Goal: Find specific page/section: Find specific page/section

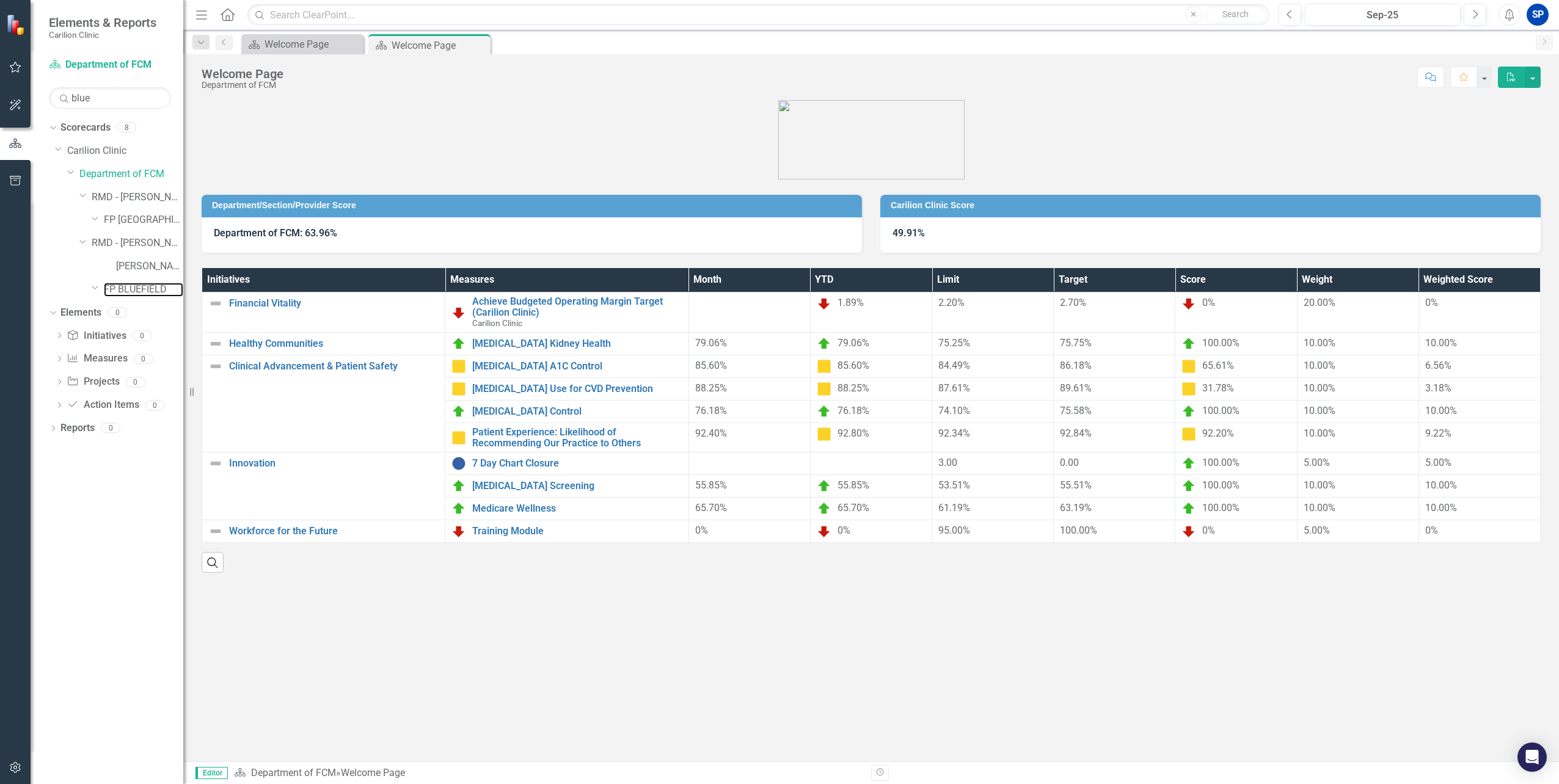
click at [145, 296] on link "FP BLUEFIELD" at bounding box center [143, 290] width 79 height 14
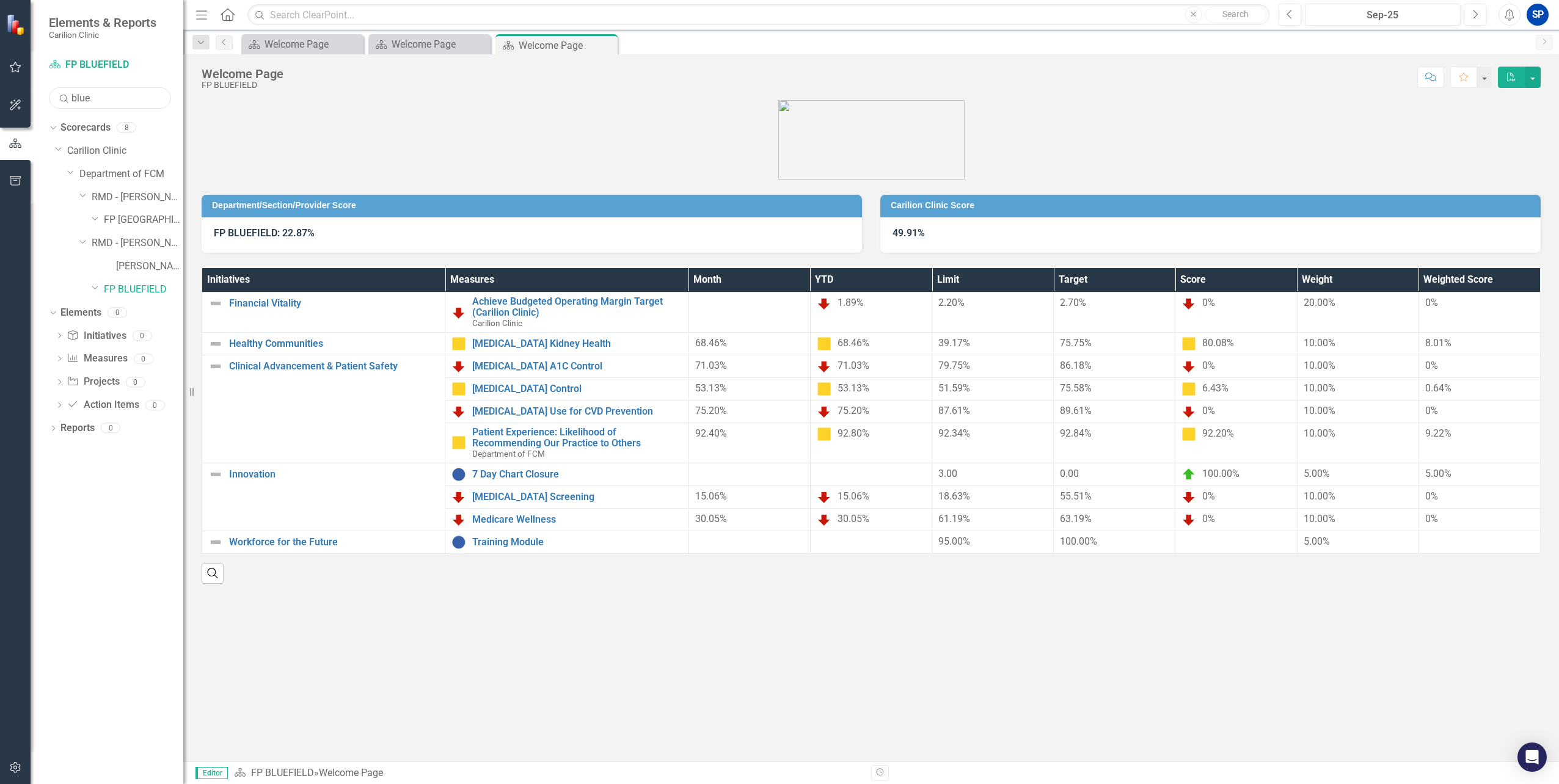
drag, startPoint x: 104, startPoint y: 101, endPoint x: 0, endPoint y: 98, distance: 104.0
click at [0, 98] on html "Elements & Reports Carilion Clinic Scorecard FP BLUEFIELD Search blue Sorry, no…" at bounding box center [780, 392] width 1559 height 784
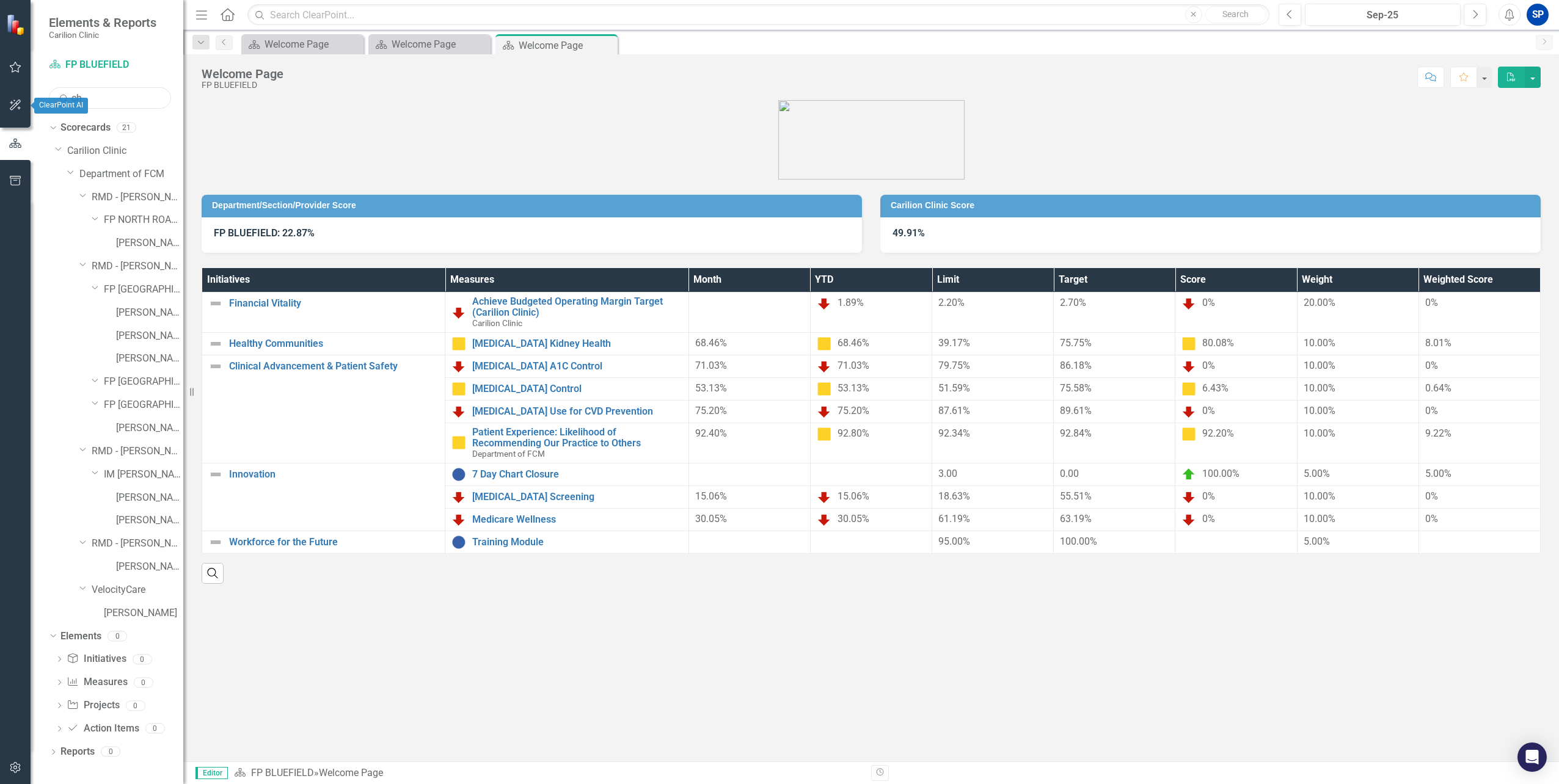
type input "c"
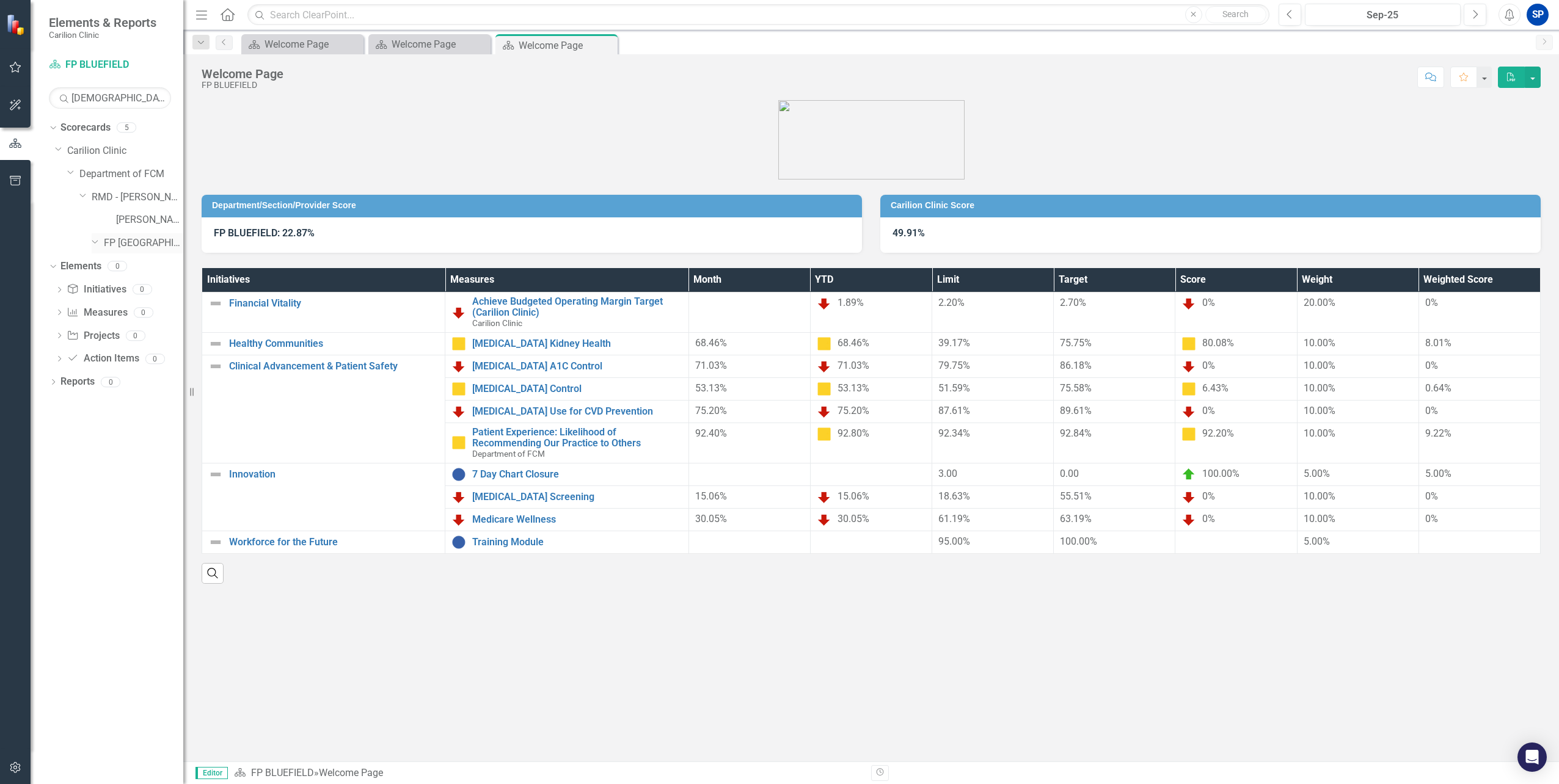
click at [136, 240] on link "FP [GEOGRAPHIC_DATA]" at bounding box center [143, 244] width 79 height 14
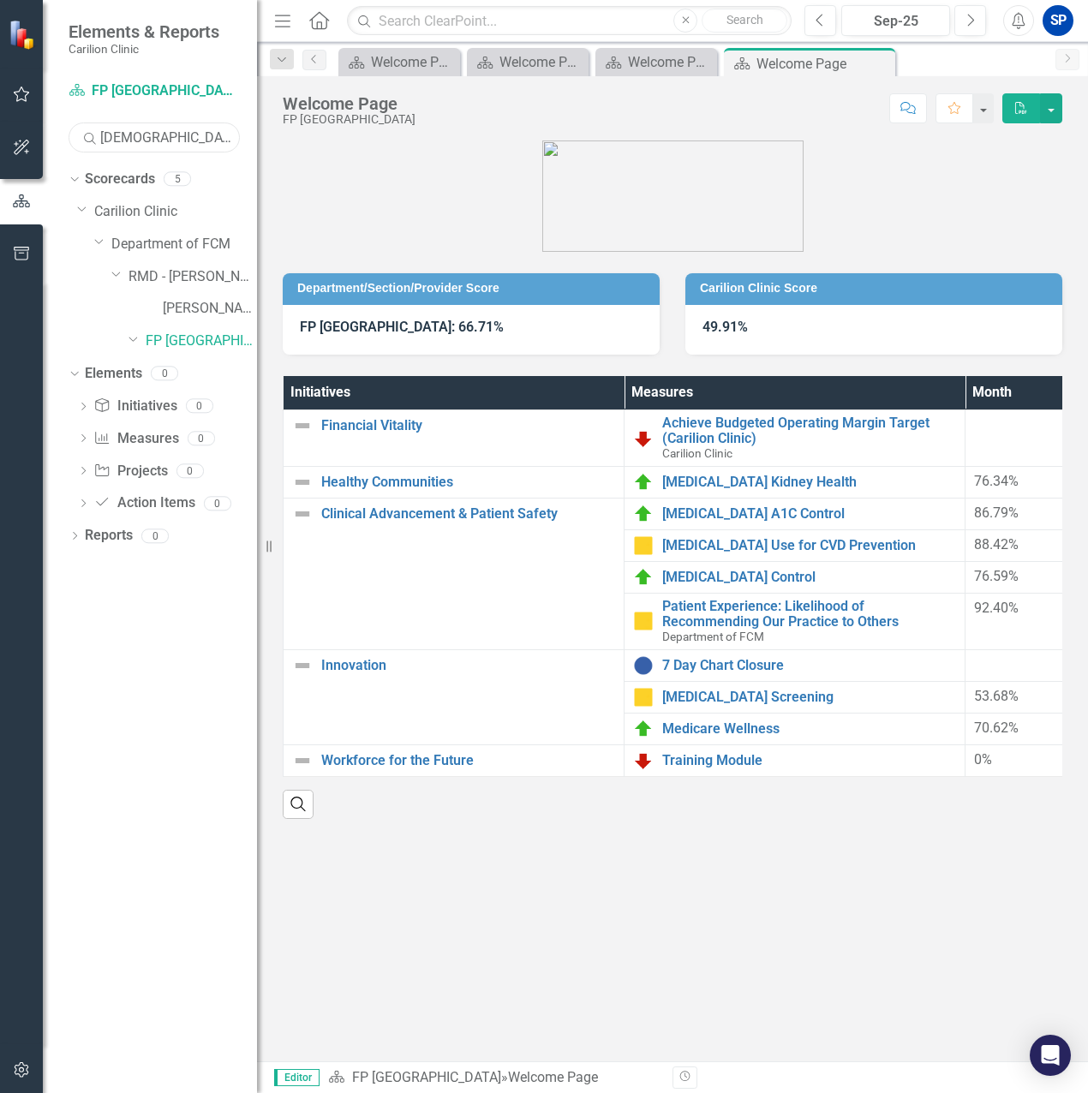
click at [171, 142] on input "[DEMOGRAPHIC_DATA]" at bounding box center [154, 138] width 171 height 30
drag, startPoint x: 185, startPoint y: 140, endPoint x: 48, endPoint y: 131, distance: 137.3
click at [48, 131] on div "Scorecard FP [GEOGRAPHIC_DATA] Search christians Sorry, no results found. Dropd…" at bounding box center [150, 585] width 214 height 1016
click at [166, 349] on link "FP HILLSVILLE RH" at bounding box center [201, 342] width 111 height 20
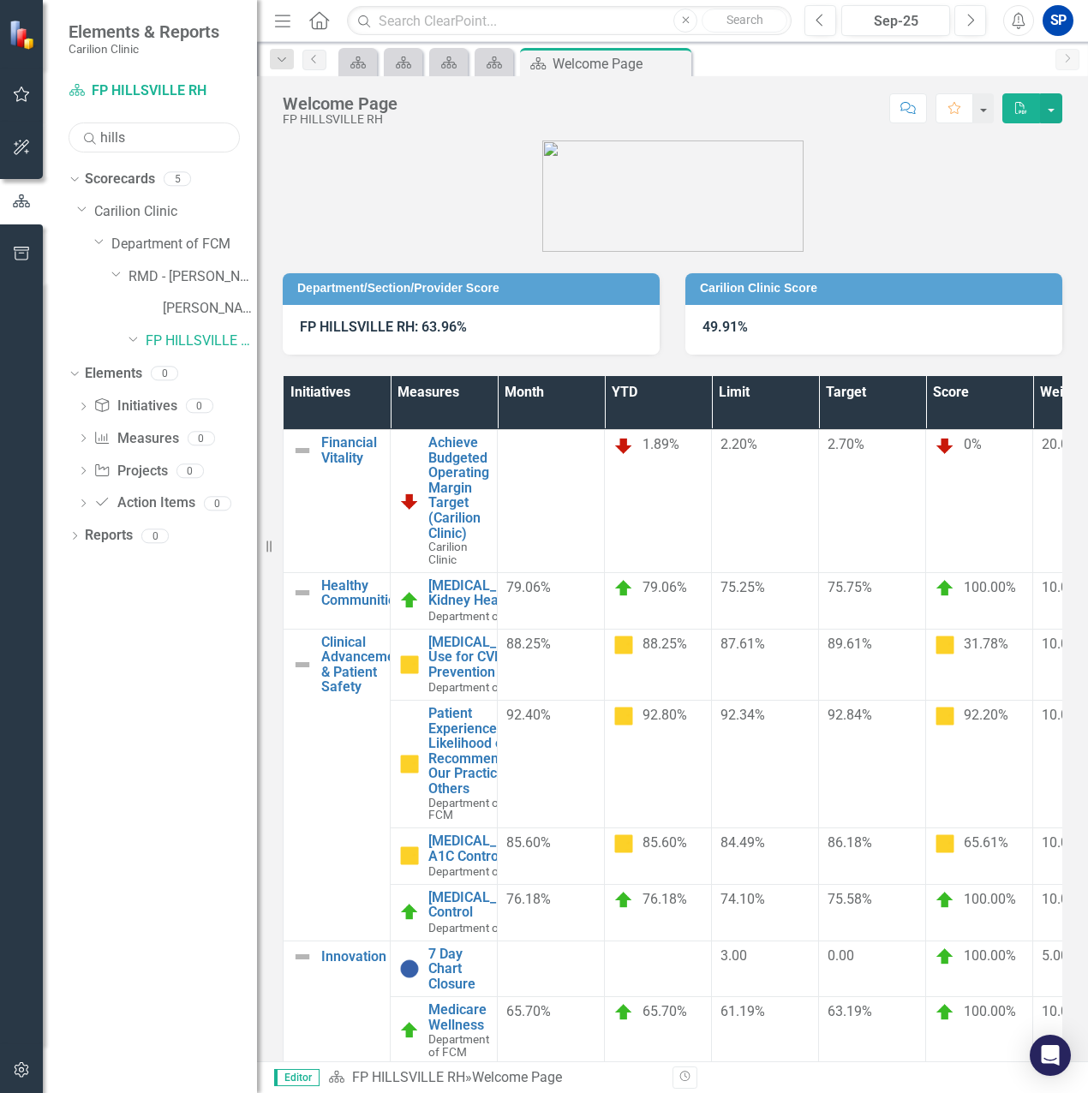
click at [137, 131] on input "hills" at bounding box center [154, 138] width 171 height 30
drag, startPoint x: 137, startPoint y: 131, endPoint x: 70, endPoint y: 128, distance: 66.9
click at [70, 128] on div "hills" at bounding box center [154, 138] width 171 height 30
click at [194, 338] on link "FP ROANOKE SALEM" at bounding box center [201, 342] width 111 height 20
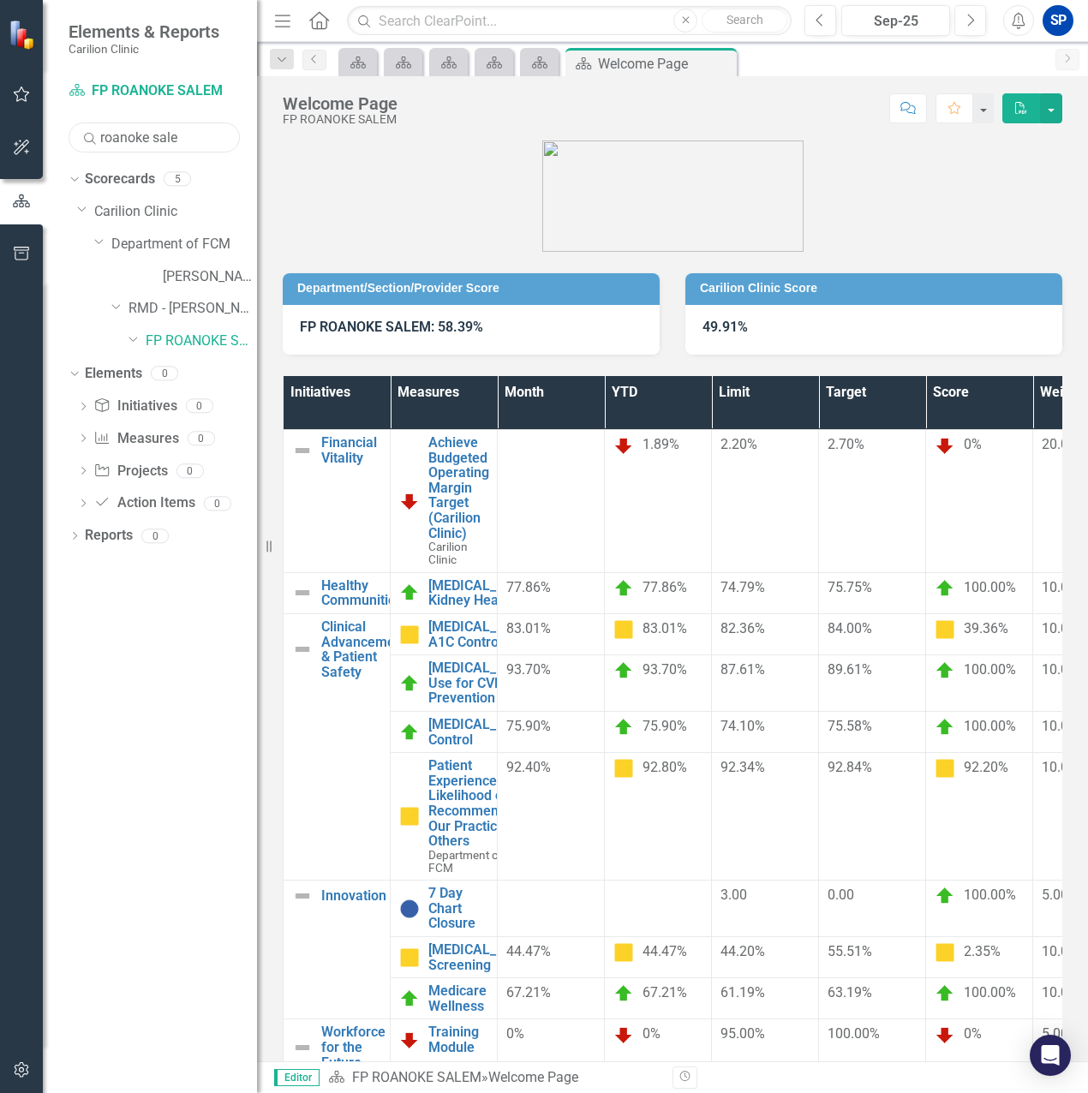
click at [185, 129] on input "roanoke sale" at bounding box center [154, 138] width 171 height 30
drag, startPoint x: 170, startPoint y: 127, endPoint x: 12, endPoint y: 87, distance: 162.7
click at [12, 87] on div "Elements & Reports Carilion Clinic Scorecard FP ROANOKE SALEM Search roanoke sa…" at bounding box center [128, 546] width 257 height 1093
click at [209, 409] on link "FP ROCKY MT MAIN RH" at bounding box center [201, 407] width 111 height 20
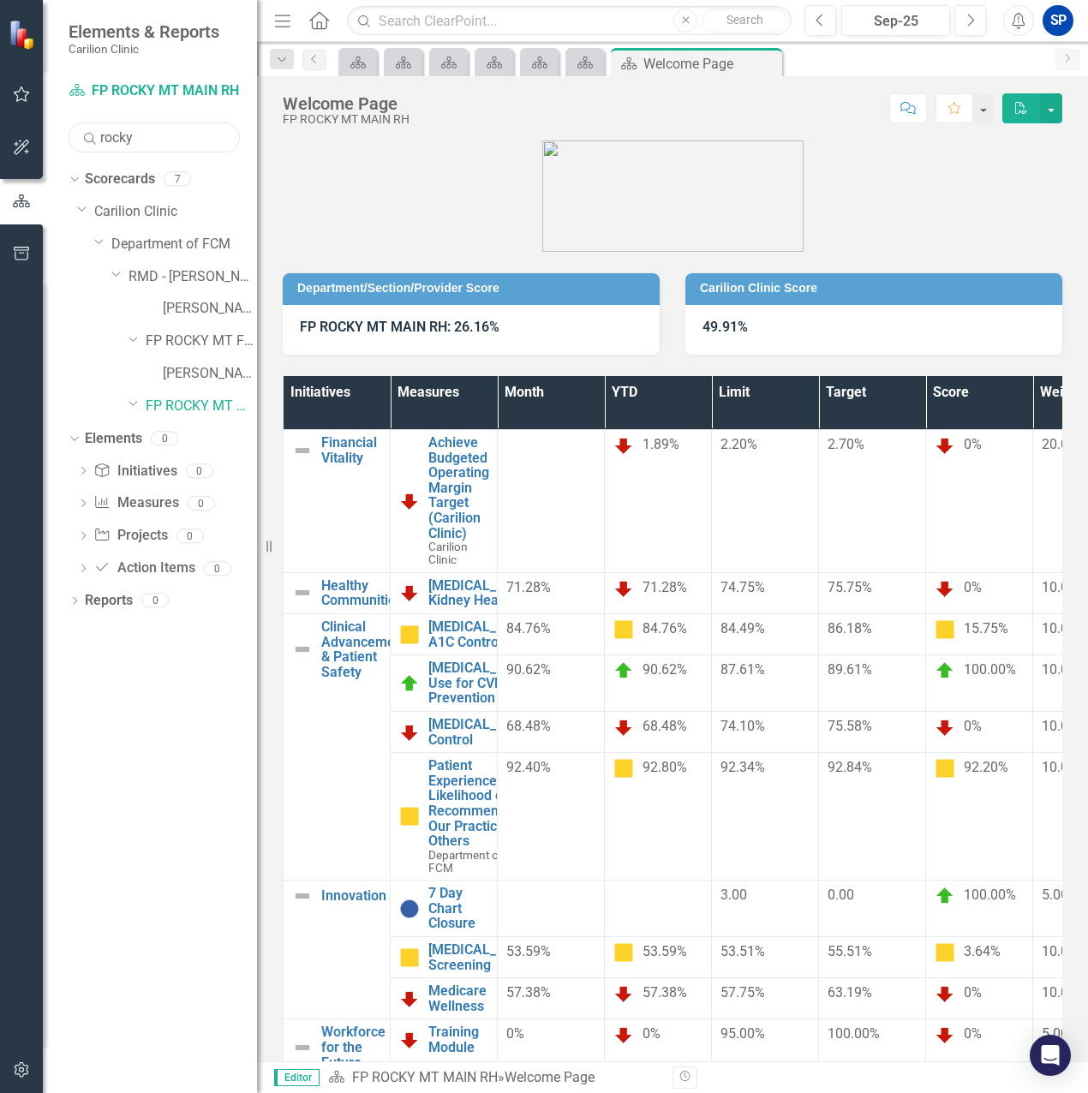
drag, startPoint x: 149, startPoint y: 141, endPoint x: 63, endPoint y: 122, distance: 87.9
click at [63, 122] on div "Scorecard FP ROCKY MT MAIN RH Search rocky Sorry, no results found. Dropdown Sc…" at bounding box center [150, 585] width 214 height 1016
click at [188, 338] on link "FP SOUTHEAST" at bounding box center [201, 342] width 111 height 20
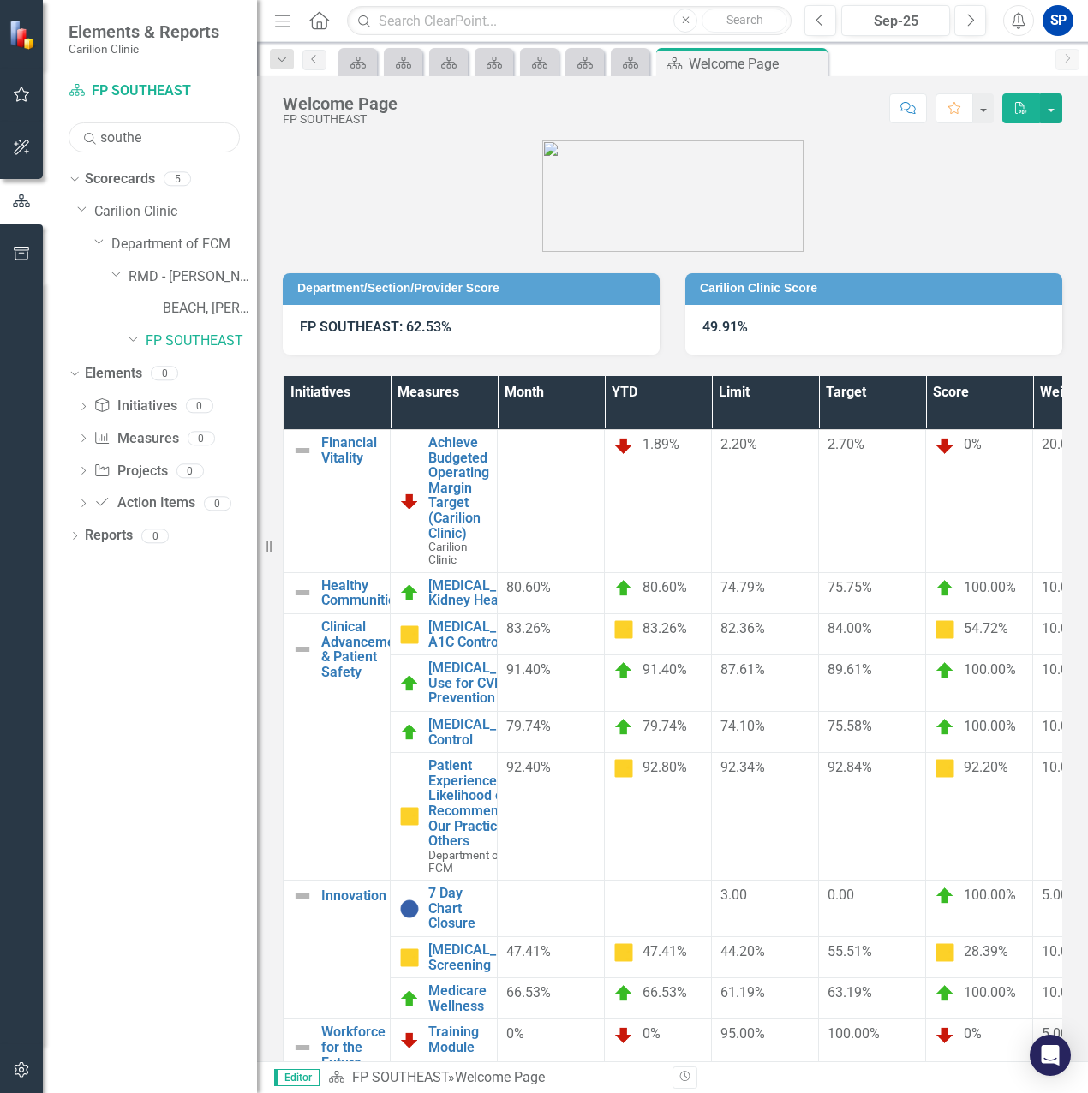
click at [171, 135] on input "southe" at bounding box center [154, 138] width 171 height 30
drag, startPoint x: 175, startPoint y: 133, endPoint x: 17, endPoint y: 123, distance: 158.0
click at [18, 123] on div "Elements & Reports Carilion Clinic Scorecard FP SOUTHEAST Search southe Sorry, …" at bounding box center [128, 546] width 257 height 1093
click at [214, 345] on link "FP TAZEWELL RH" at bounding box center [201, 342] width 111 height 20
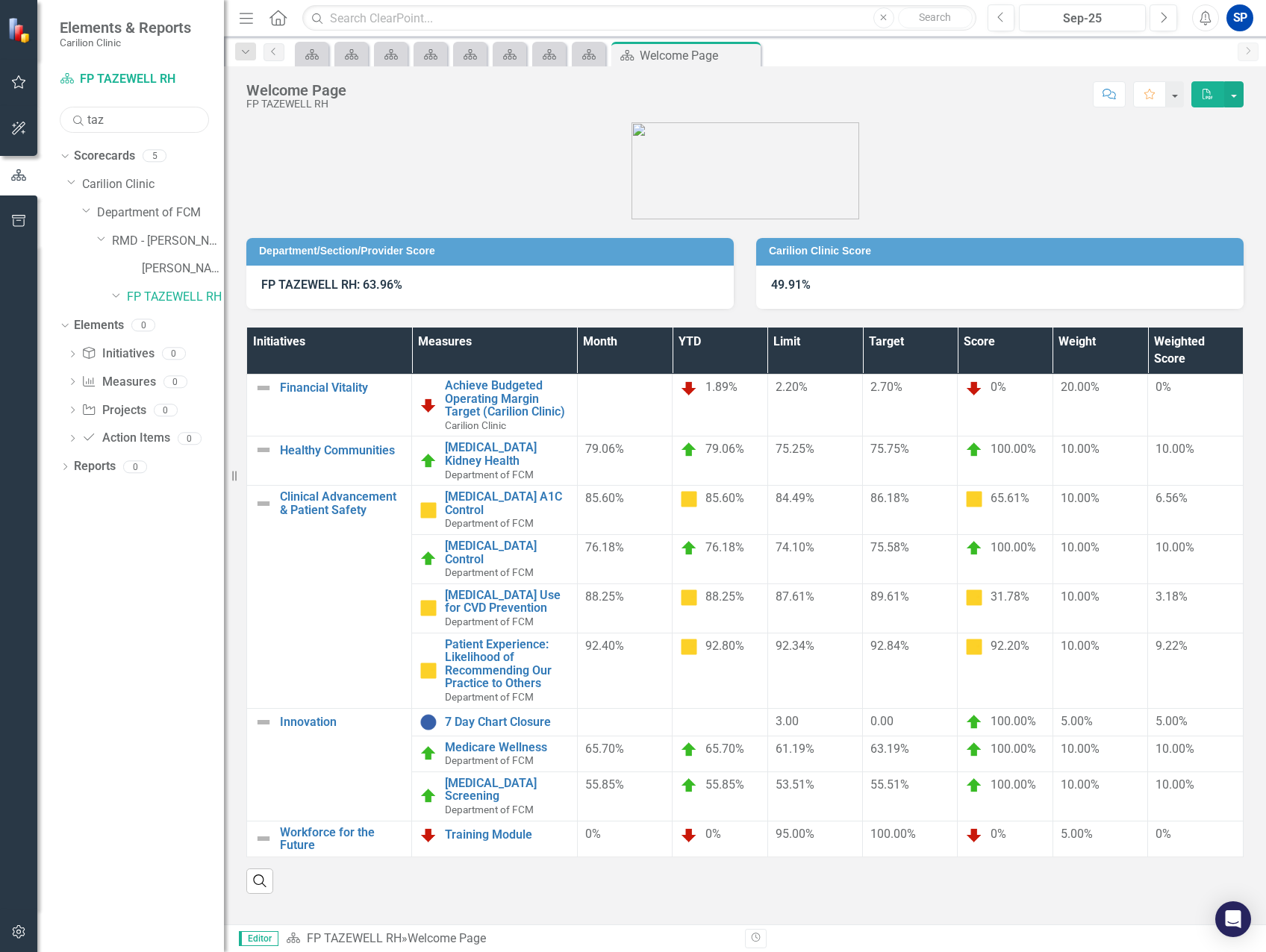
click at [121, 114] on input "taz" at bounding box center [134, 120] width 149 height 26
drag, startPoint x: 119, startPoint y: 118, endPoint x: -4, endPoint y: 97, distance: 124.8
click at [0, 97] on html "Elements & Reports Carilion Clinic Scorecard FP TAZEWELL RH Search taz Sorry, n…" at bounding box center [633, 476] width 1266 height 952
click at [201, 300] on link "FP SOUTHEAST" at bounding box center [175, 298] width 97 height 17
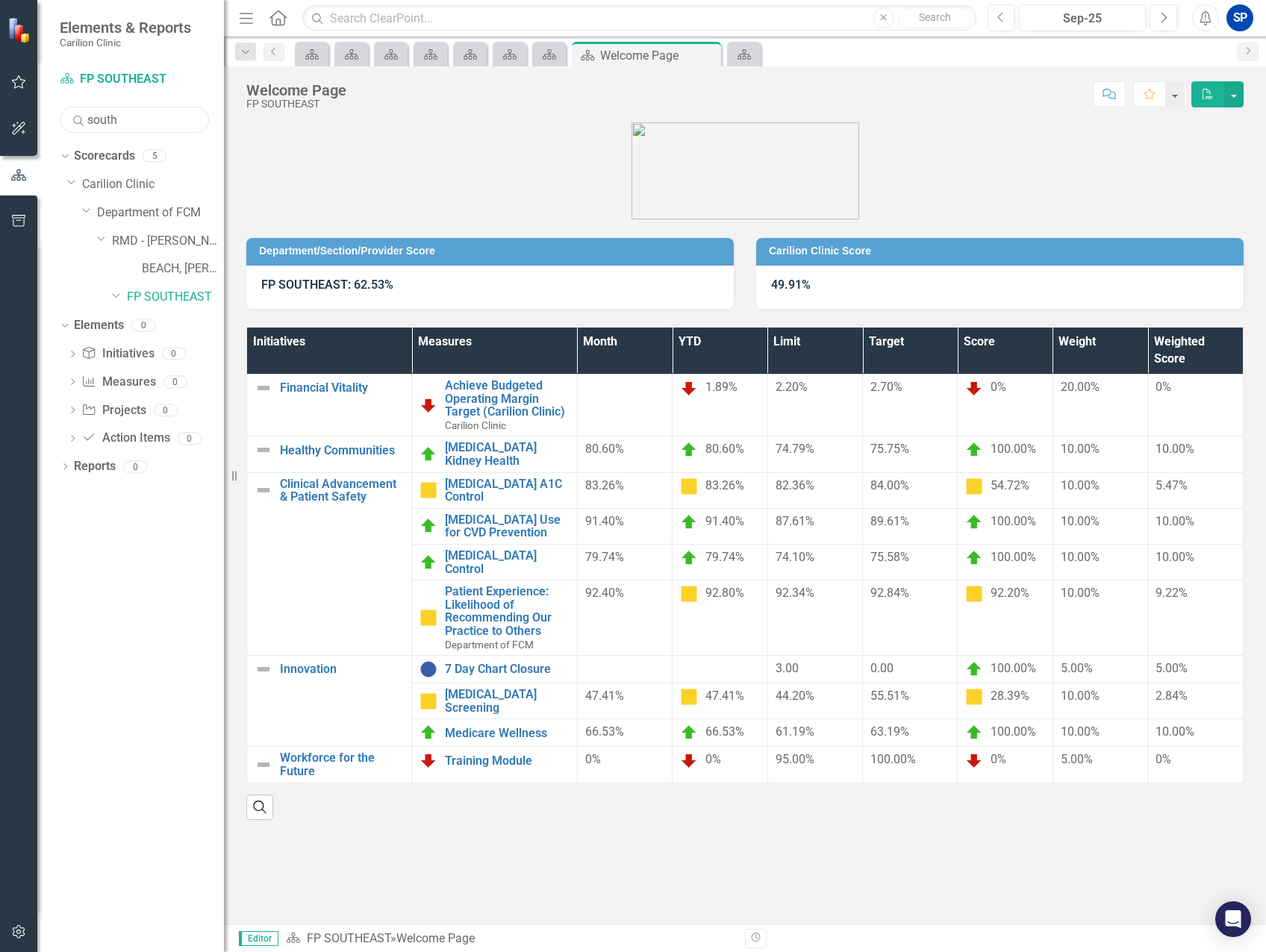
drag, startPoint x: 129, startPoint y: 123, endPoint x: 0, endPoint y: 110, distance: 129.7
click at [0, 110] on html "Elements & Reports Carilion Clinic Scorecard FP SOUTHEAST Search south Sorry, n…" at bounding box center [633, 476] width 1266 height 952
click at [147, 351] on link "FP ROCKY MT MAIN RH" at bounding box center [175, 354] width 97 height 17
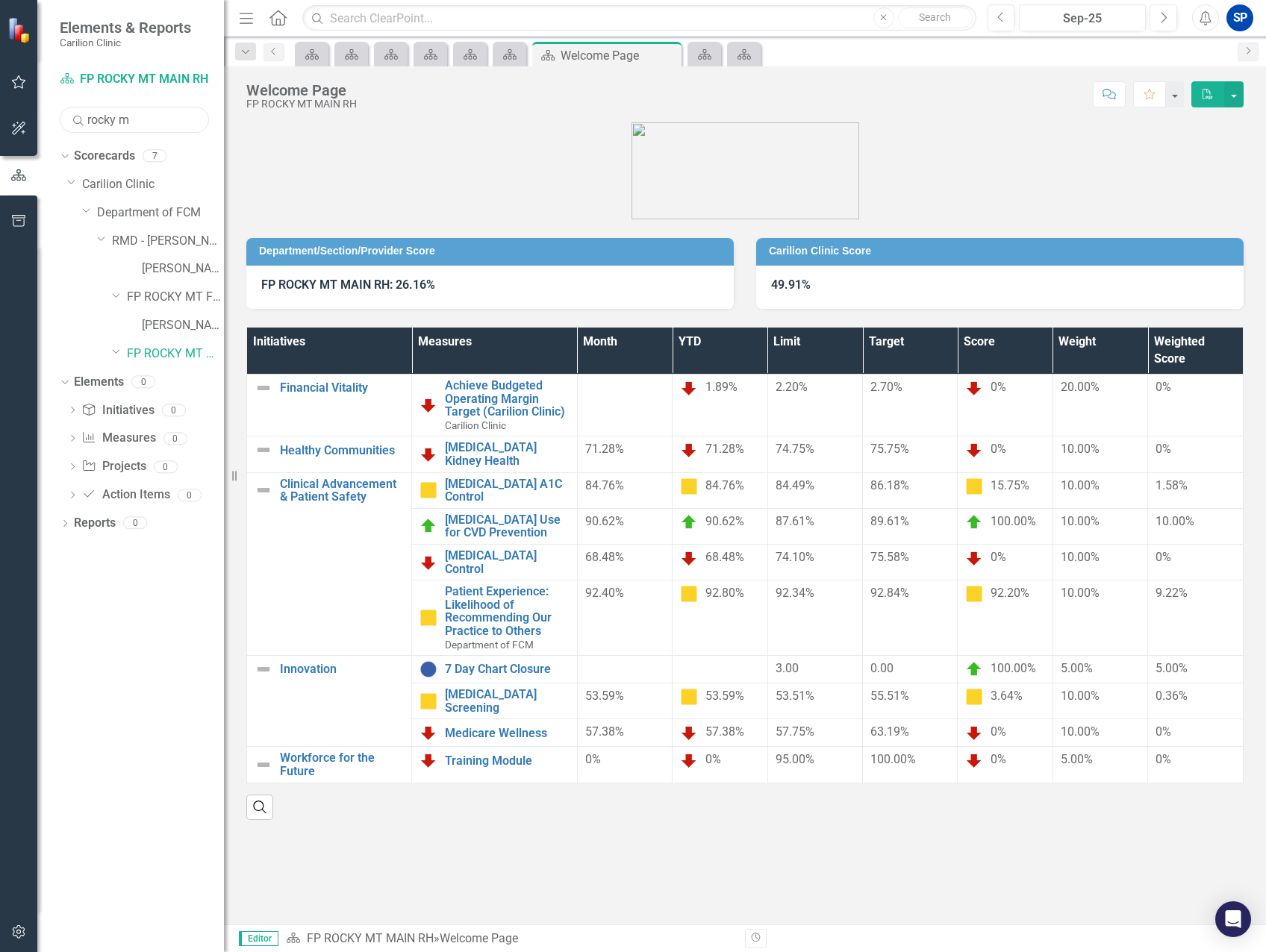
click at [153, 122] on input "rocky m" at bounding box center [134, 120] width 149 height 26
drag, startPoint x: 152, startPoint y: 120, endPoint x: 44, endPoint y: 111, distance: 108.4
click at [55, 111] on div "Scorecard FP ROCKY MT MAIN RH Search rocky m Sorry, no results found. Dropdown …" at bounding box center [131, 510] width 186 height 885
click at [149, 306] on div "Dropdown FP ROANOKE SALEM" at bounding box center [168, 297] width 112 height 24
click at [152, 300] on link "FP ROANOKE SALEM" at bounding box center [175, 298] width 97 height 17
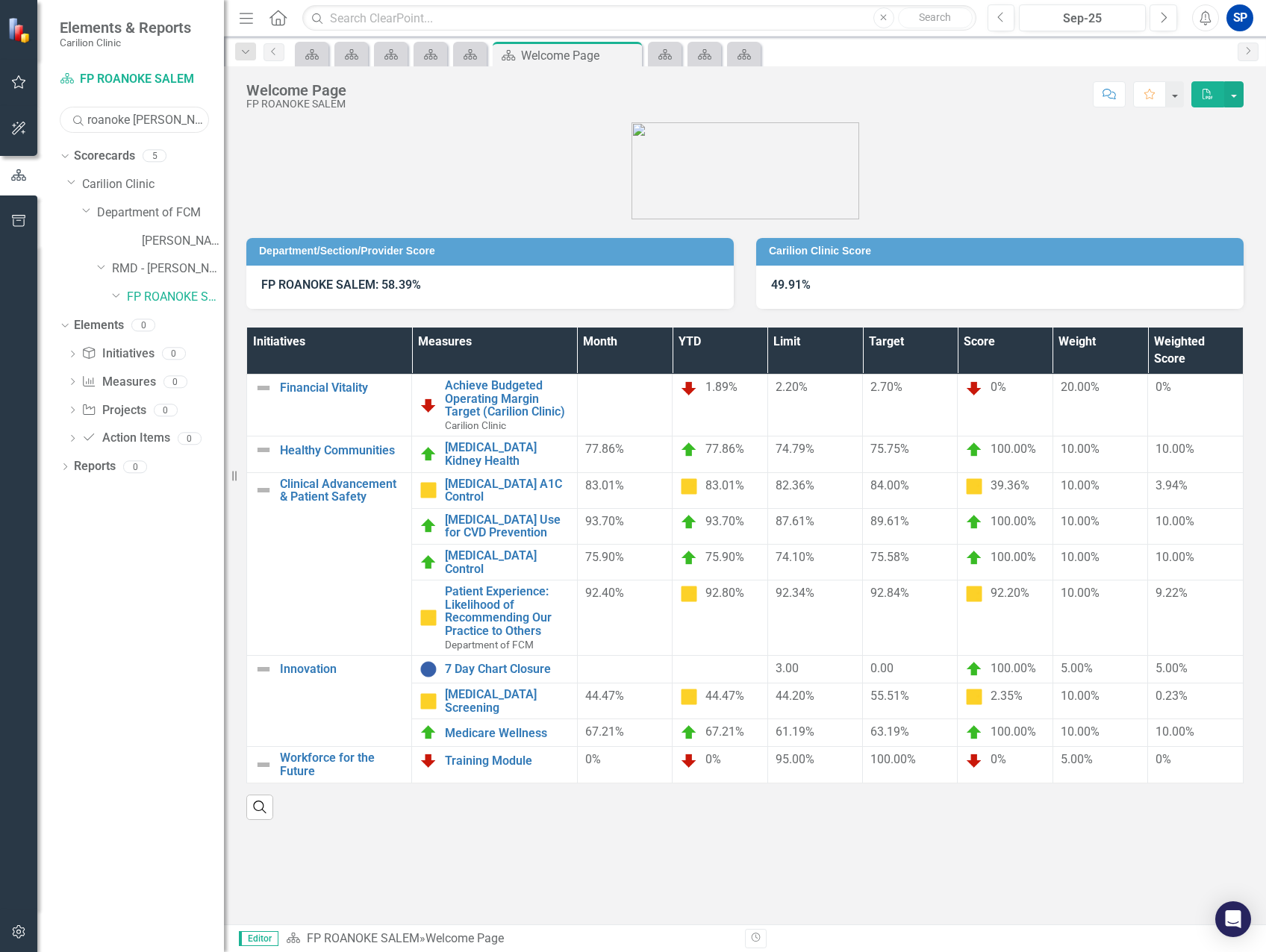
drag, startPoint x: 71, startPoint y: 106, endPoint x: 17, endPoint y: 101, distance: 54.2
click at [20, 99] on div "Elements & Reports Carilion Clinic Scorecard FP ROANOKE SALEM Search roanoke [P…" at bounding box center [112, 476] width 224 height 952
click at [164, 294] on link "FP HILLSVILLE RH" at bounding box center [175, 298] width 97 height 17
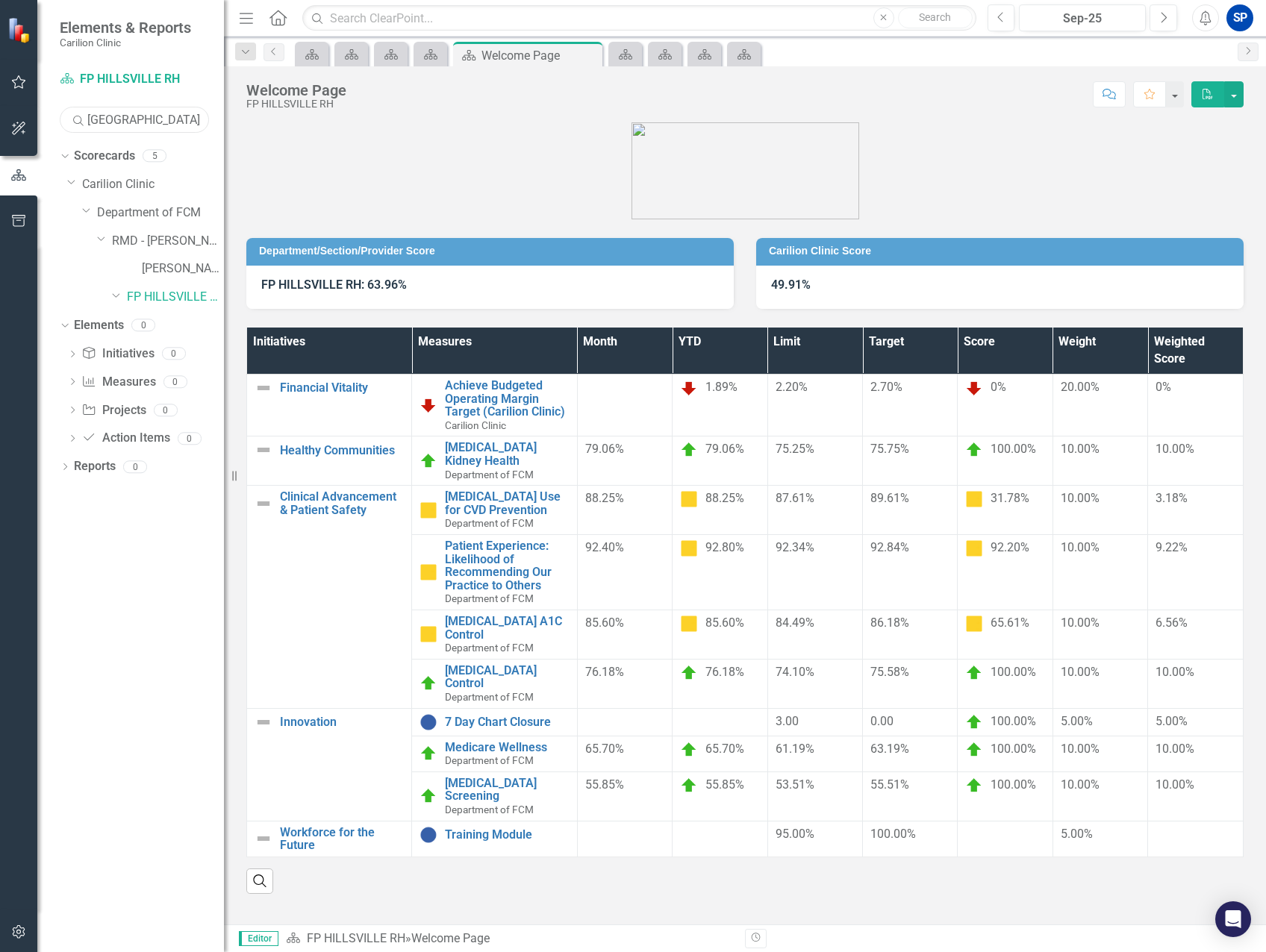
drag, startPoint x: 153, startPoint y: 117, endPoint x: 52, endPoint y: 102, distance: 102.1
click at [52, 102] on div "Scorecard FP HILLSVILLE RH Search hillsville Sorry, no results found. Dropdown …" at bounding box center [131, 510] width 186 height 885
click at [141, 299] on link "FP [GEOGRAPHIC_DATA]" at bounding box center [175, 298] width 97 height 17
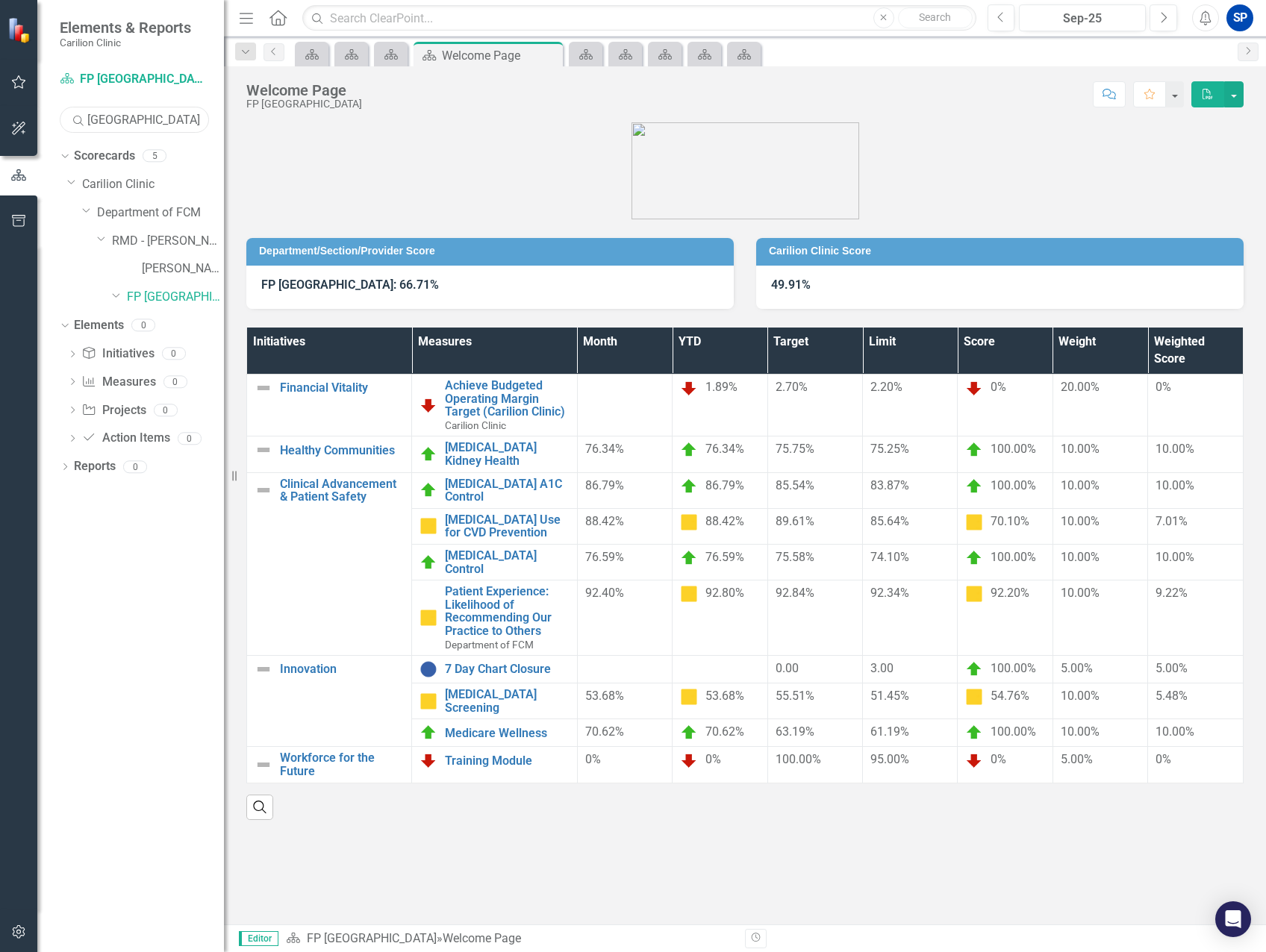
drag, startPoint x: 162, startPoint y: 122, endPoint x: 2, endPoint y: 81, distance: 165.2
click at [8, 83] on div "Elements & Reports Carilion Clinic Scorecard FP [GEOGRAPHIC_DATA] Search [GEOGR…" at bounding box center [112, 476] width 224 height 952
click at [173, 298] on link "FP BLUEFIELD" at bounding box center [175, 298] width 97 height 17
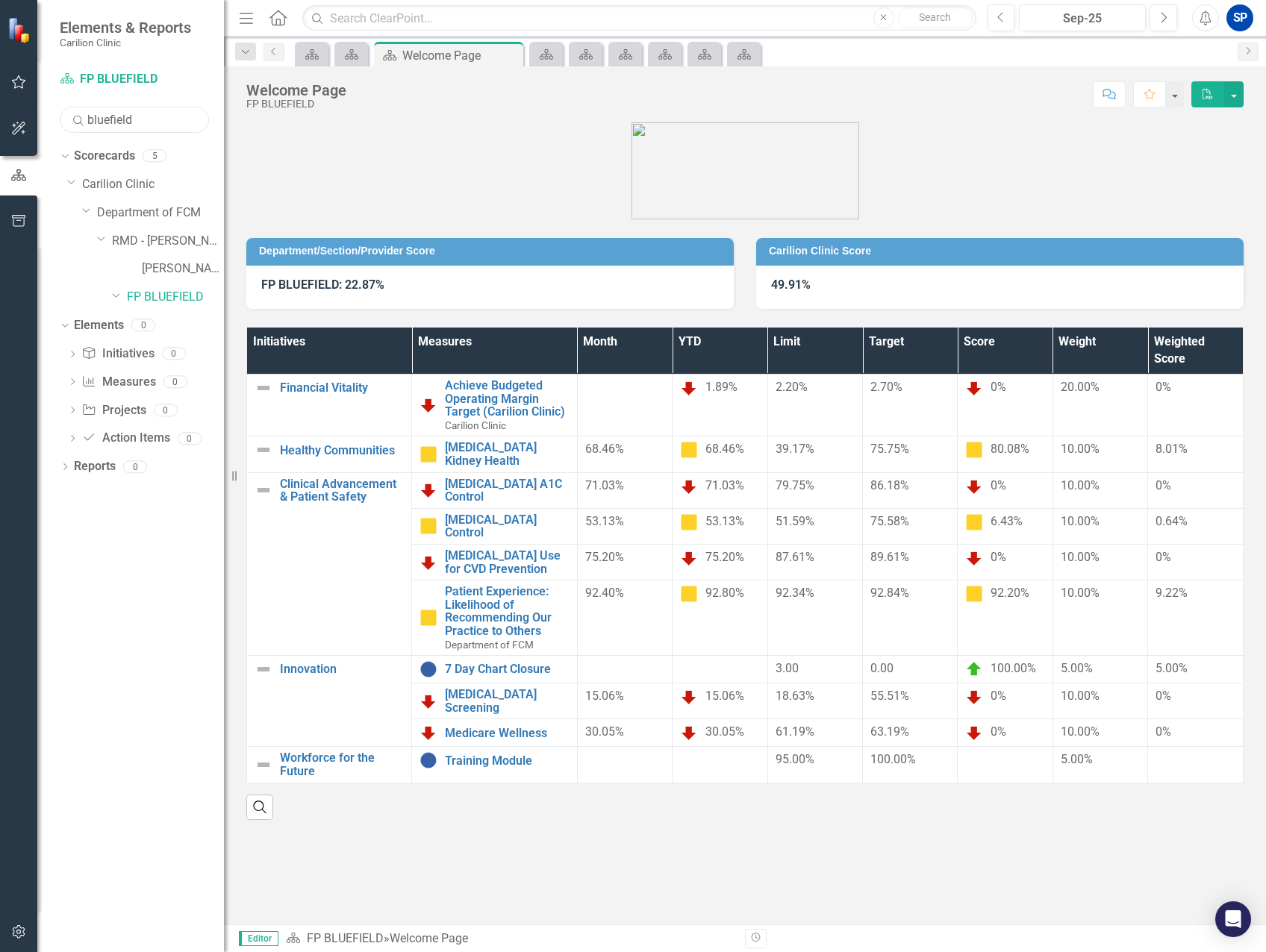
click at [139, 114] on input "bluefield" at bounding box center [134, 120] width 149 height 26
drag, startPoint x: 146, startPoint y: 118, endPoint x: -4, endPoint y: 93, distance: 152.1
click at [0, 93] on html "Elements & Reports Carilion Clinic Scorecard FP BLUEFIELD Search bluefield Sorr…" at bounding box center [633, 476] width 1266 height 952
click at [174, 291] on link "[PERSON_NAME]" at bounding box center [183, 298] width 82 height 17
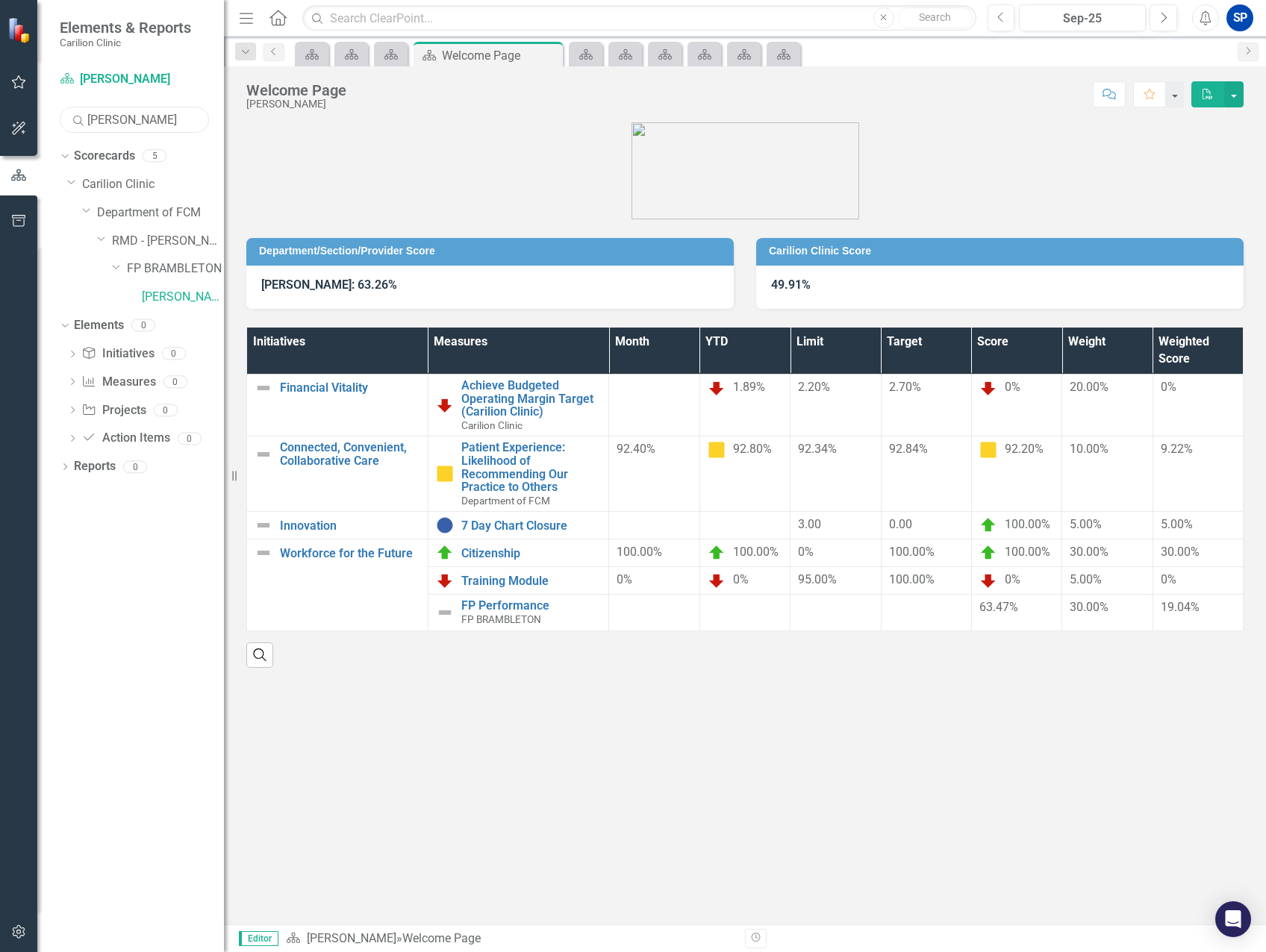
click at [146, 112] on input "[PERSON_NAME]" at bounding box center [134, 120] width 149 height 26
drag, startPoint x: 58, startPoint y: 108, endPoint x: 8, endPoint y: 103, distance: 50.2
click at [12, 103] on div "Elements & Reports Carilion Clinic Scorecard [PERSON_NAME] Search [PERSON_NAME]…" at bounding box center [112, 476] width 224 height 952
click at [166, 297] on link "[PERSON_NAME]" at bounding box center [183, 298] width 82 height 17
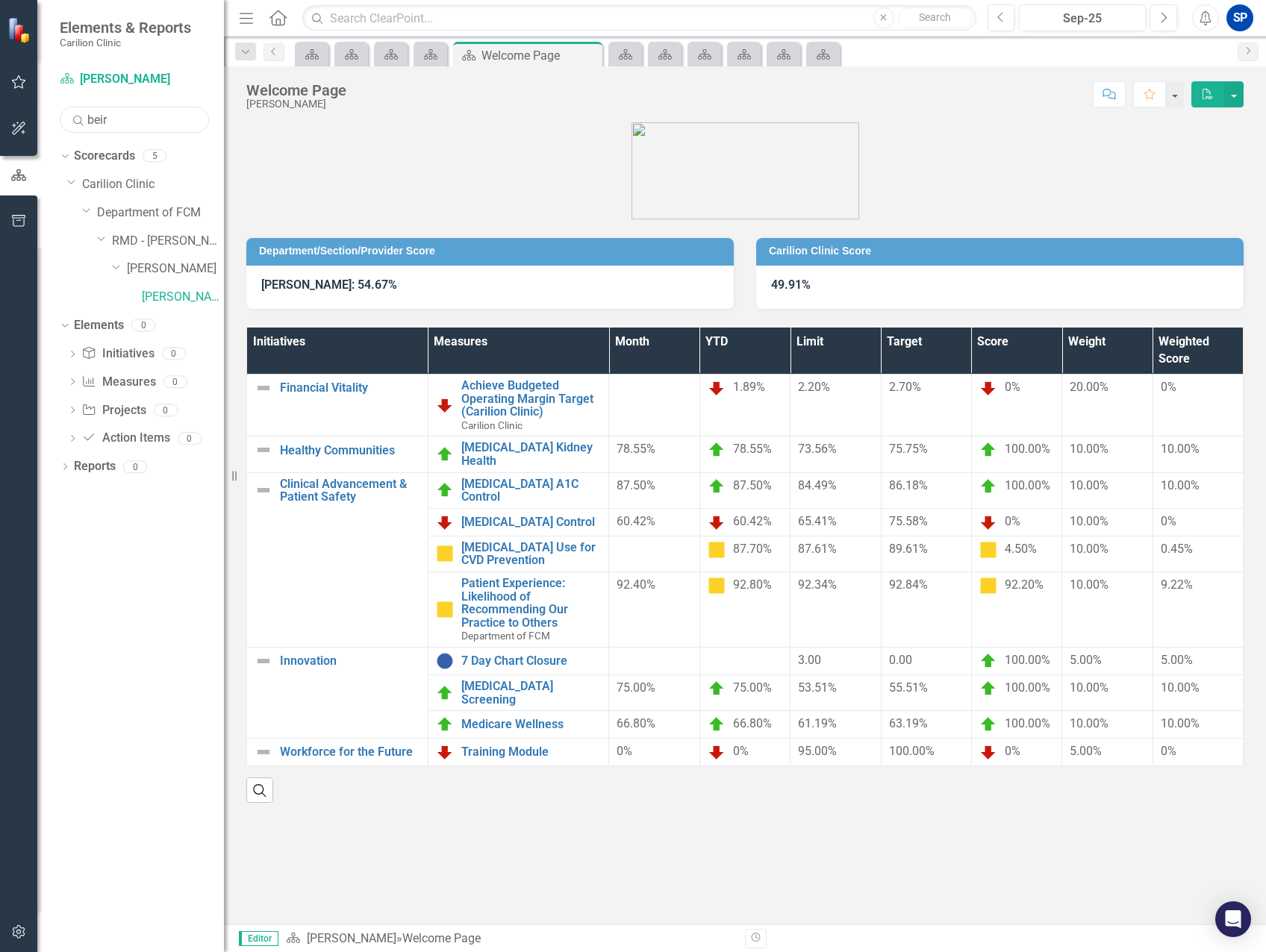
click at [136, 118] on input "beir" at bounding box center [134, 120] width 149 height 26
drag, startPoint x: 136, startPoint y: 118, endPoint x: -4, endPoint y: 107, distance: 140.4
click at [0, 107] on html "Elements & Reports Carilion Clinic Scorecard [PERSON_NAME] Search beir Sorry, n…" at bounding box center [633, 476] width 1266 height 952
click at [186, 327] on link "[PERSON_NAME]" at bounding box center [183, 326] width 82 height 17
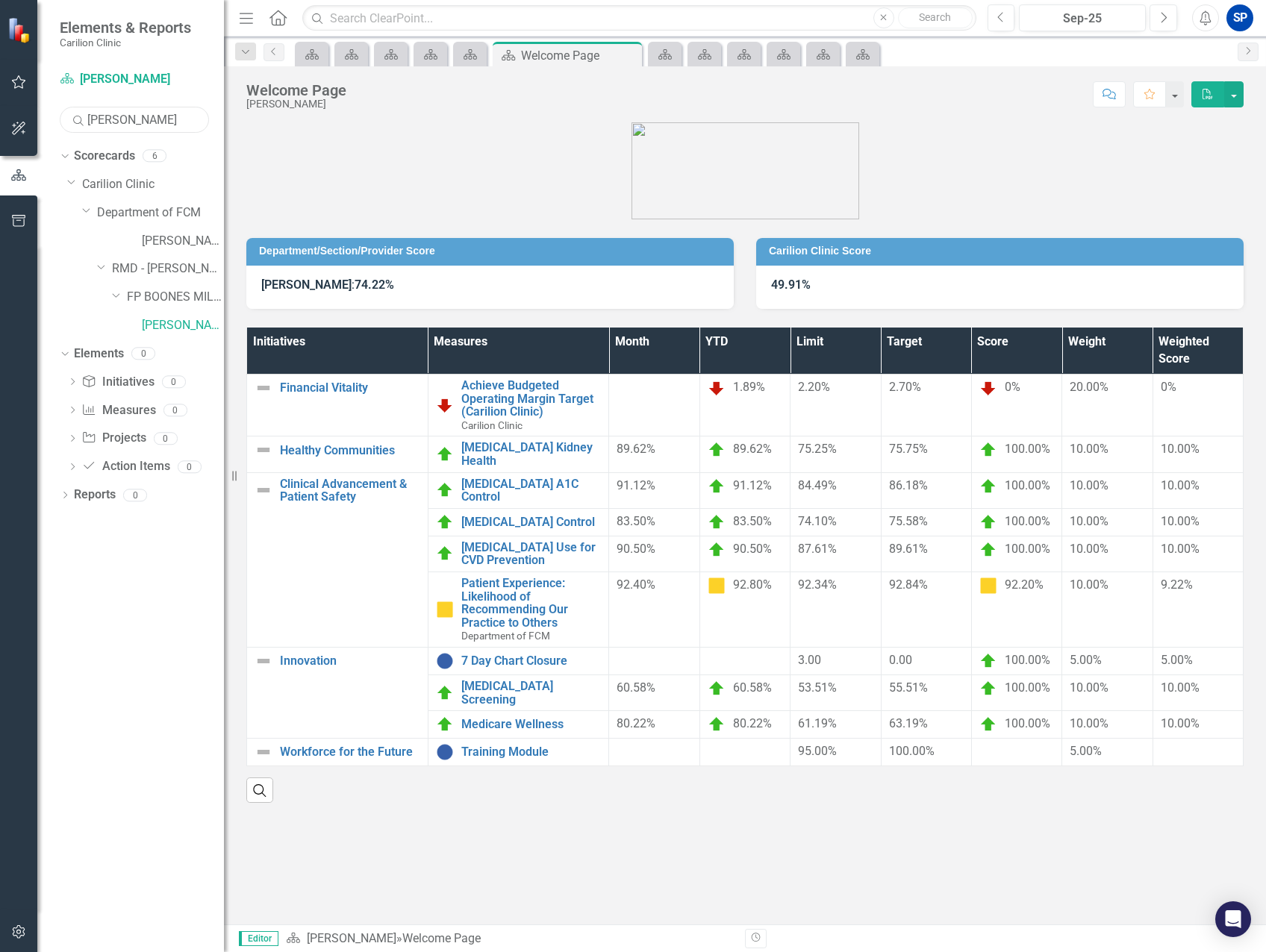
drag, startPoint x: 140, startPoint y: 118, endPoint x: 27, endPoint y: 107, distance: 113.5
click at [42, 108] on div "Scorecard [PERSON_NAME] Search [PERSON_NAME] Sorry, no results found. Dropdown …" at bounding box center [131, 510] width 186 height 885
click at [191, 300] on link "BOULDO, [PERSON_NAME]" at bounding box center [183, 298] width 82 height 17
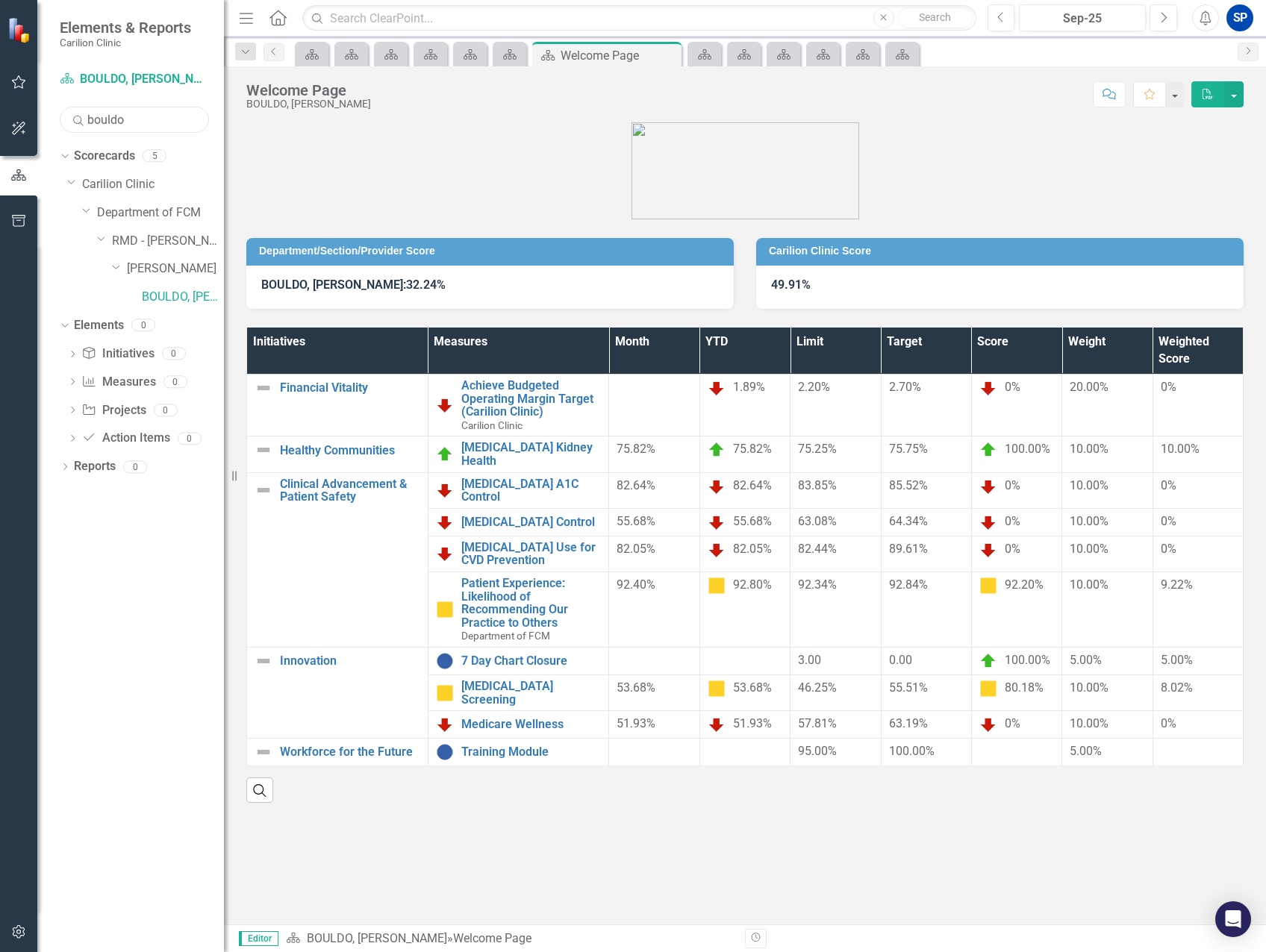
drag, startPoint x: 159, startPoint y: 112, endPoint x: 153, endPoint y: 122, distance: 11.7
click at [159, 114] on input "bouldo" at bounding box center [134, 120] width 149 height 26
drag, startPoint x: 153, startPoint y: 122, endPoint x: -4, endPoint y: 89, distance: 160.4
click at [0, 89] on html "Elements & Reports Carilion Clinic Scorecard [PERSON_NAME], [PERSON_NAME] Searc…" at bounding box center [633, 476] width 1266 height 952
click at [152, 352] on link "[PERSON_NAME]" at bounding box center [183, 354] width 82 height 17
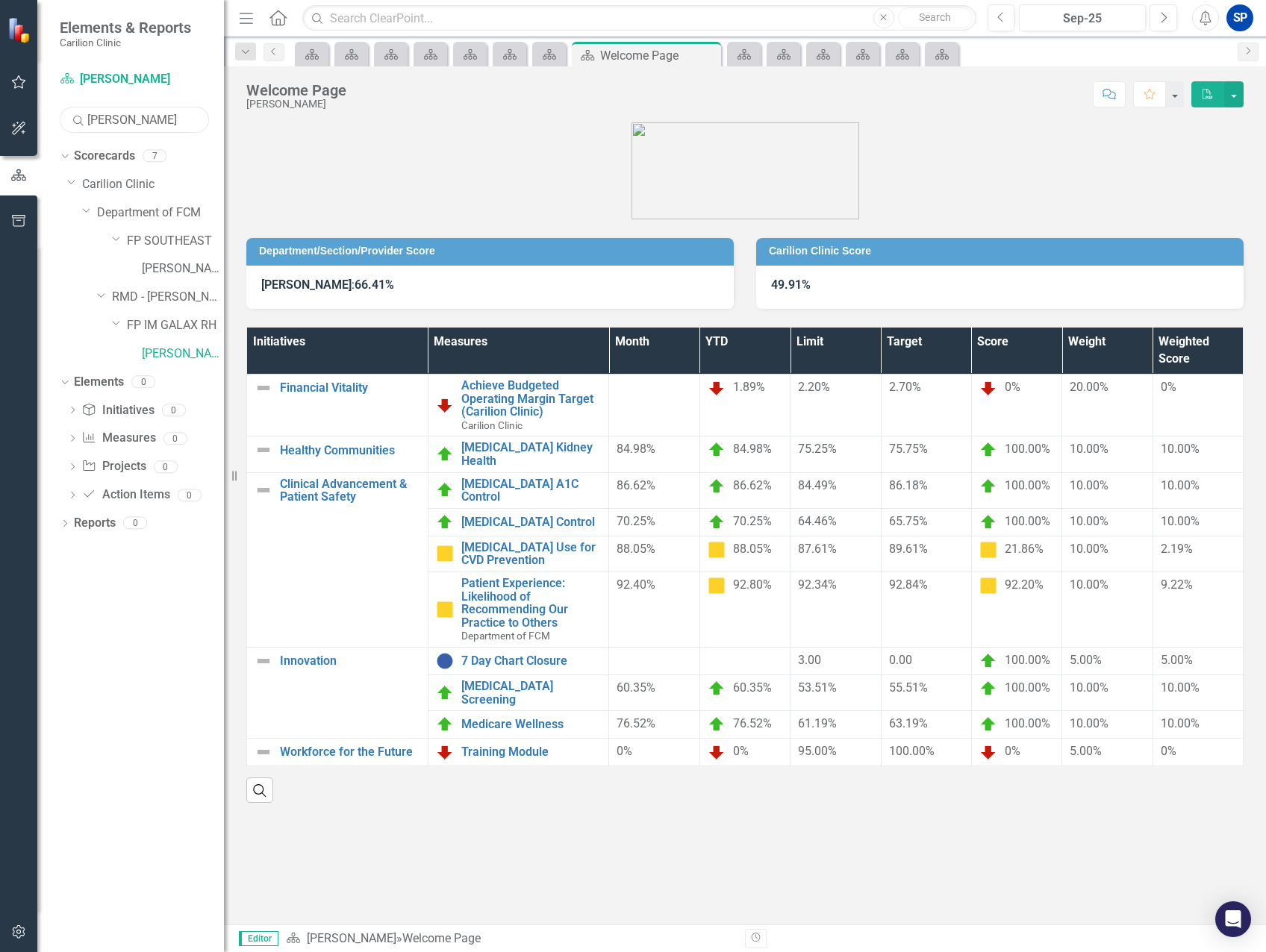
click at [112, 121] on input "[PERSON_NAME]" at bounding box center [134, 120] width 149 height 26
drag, startPoint x: 119, startPoint y: 118, endPoint x: -4, endPoint y: 100, distance: 124.3
click at [0, 100] on html "Elements & Reports Carilion Clinic Scorecard [PERSON_NAME] Search [PERSON_NAME]…" at bounding box center [633, 476] width 1266 height 952
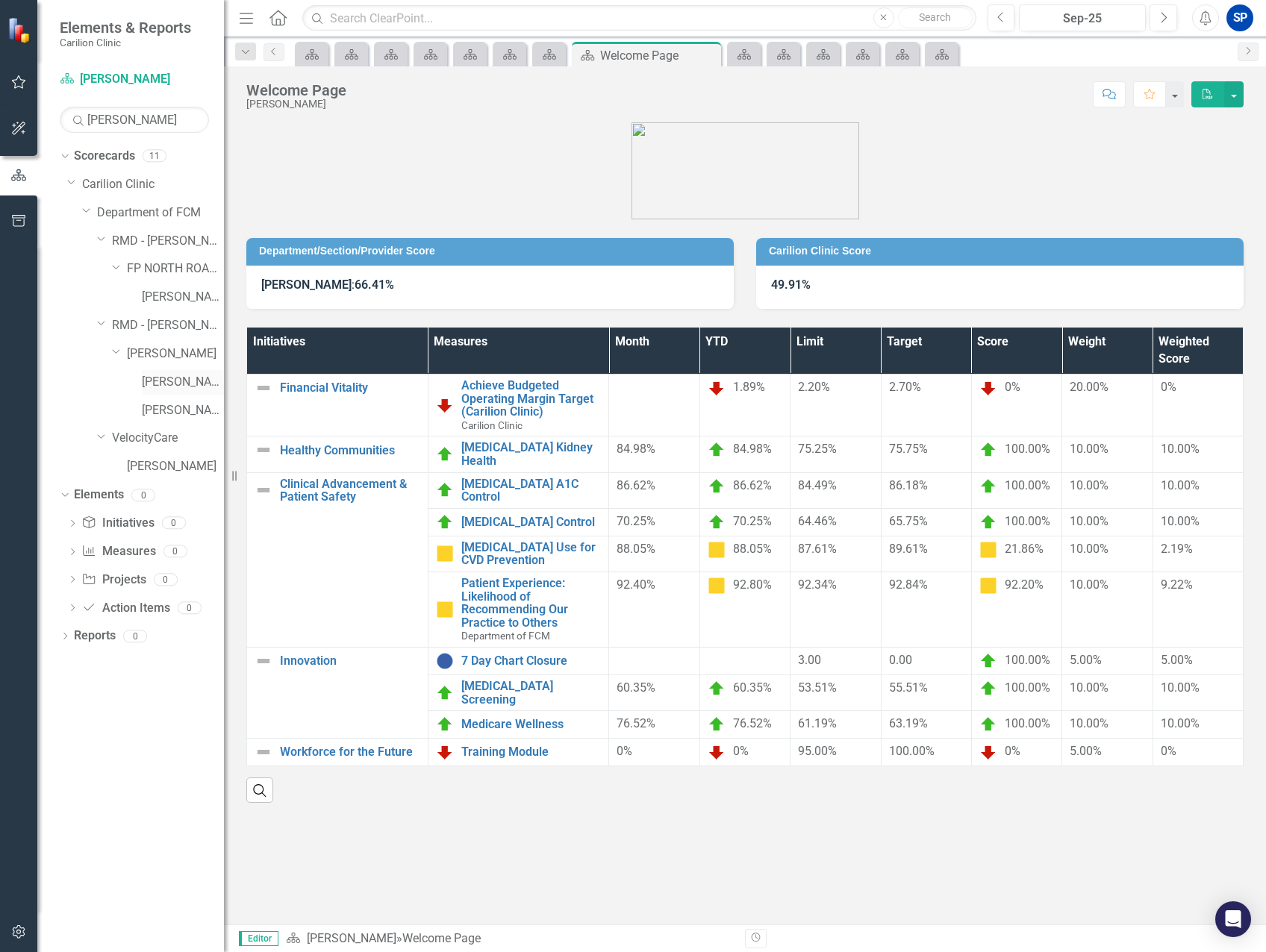
click at [184, 378] on link "[PERSON_NAME]" at bounding box center [183, 382] width 82 height 17
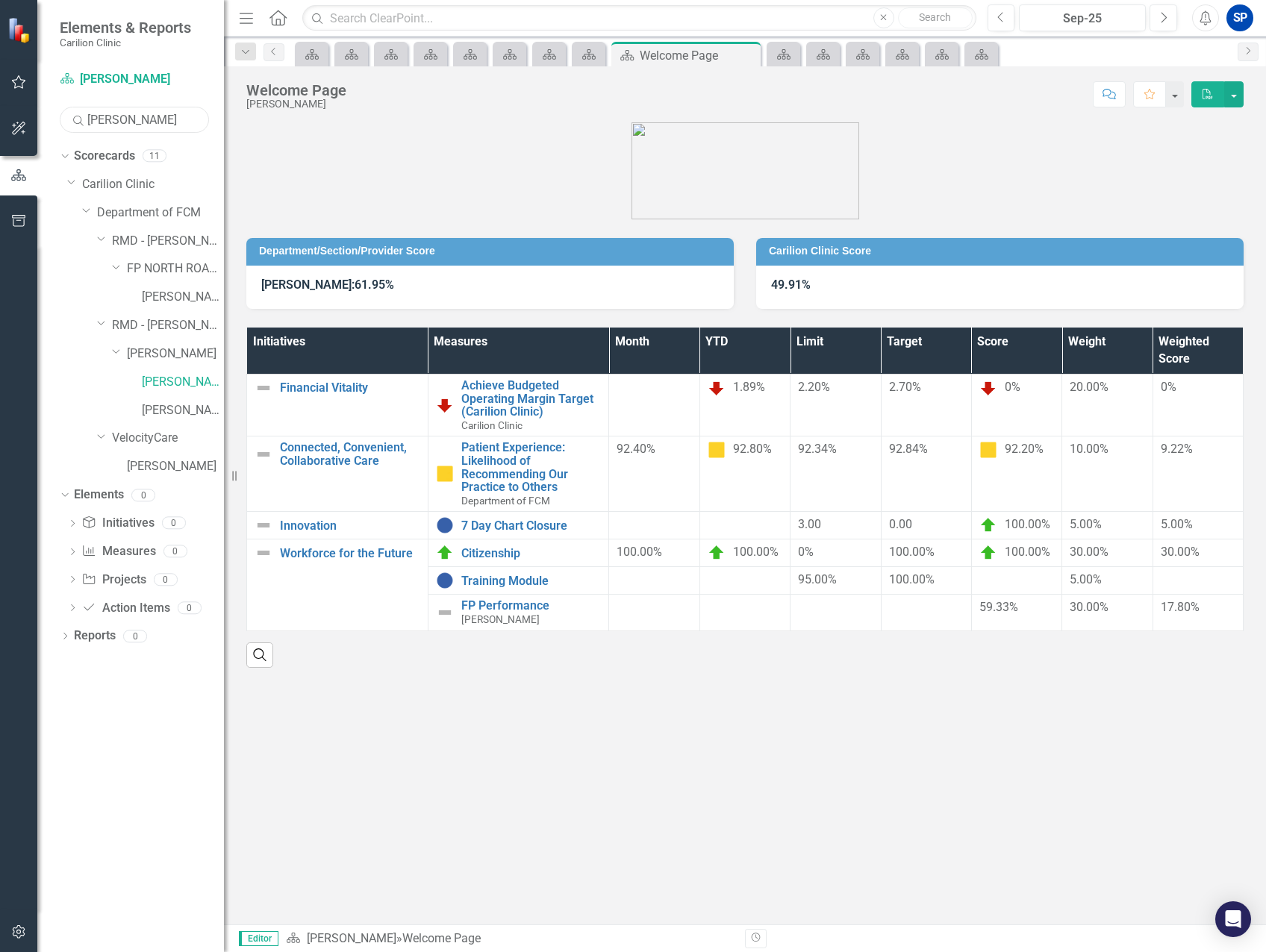
drag, startPoint x: 153, startPoint y: 117, endPoint x: -4, endPoint y: 117, distance: 157.0
click at [0, 117] on html "Elements & Reports Carilion Clinic Scorecard [PERSON_NAME] Search [PERSON_NAME]…" at bounding box center [633, 476] width 1266 height 952
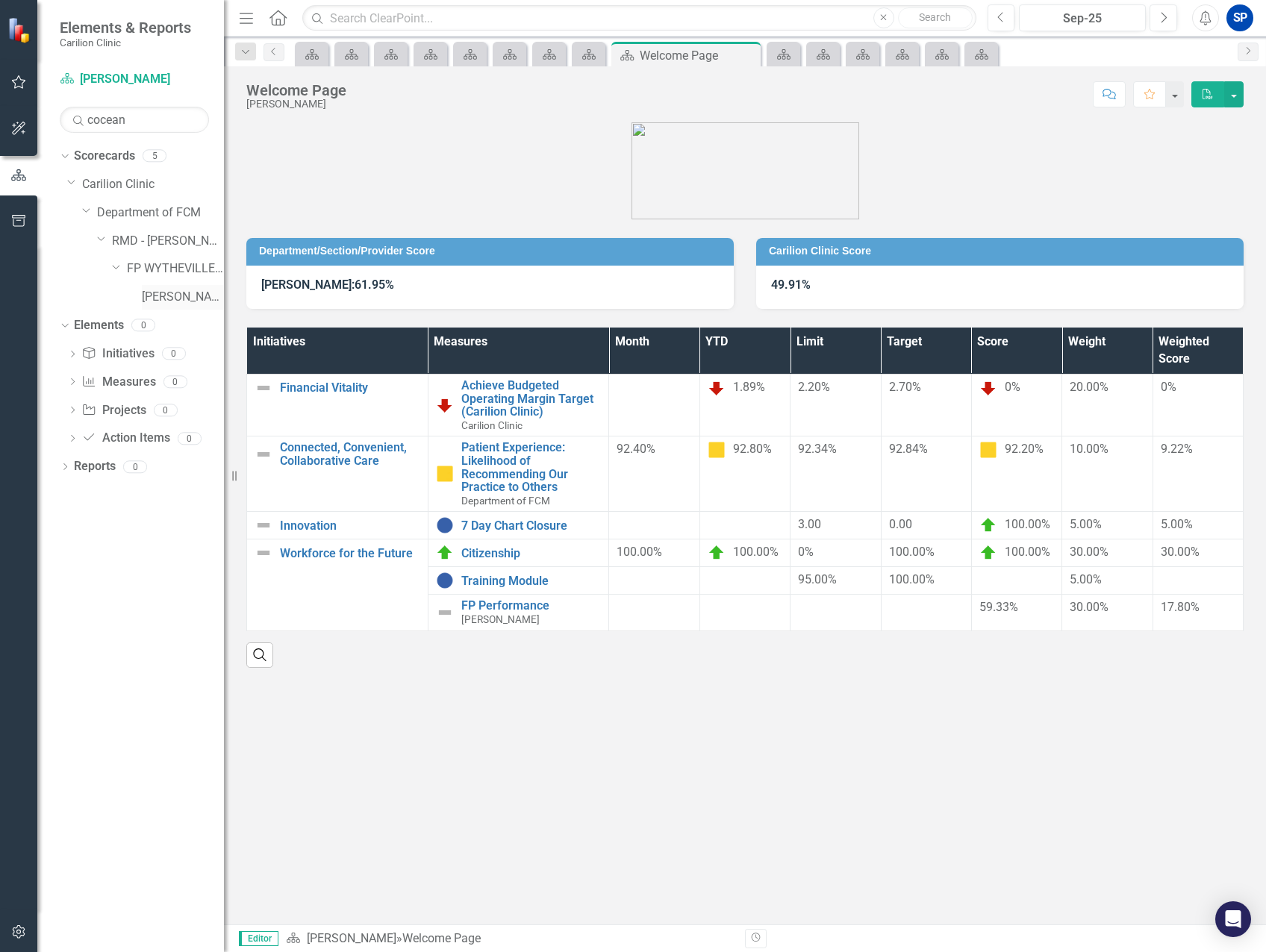
click at [165, 299] on link "[PERSON_NAME]" at bounding box center [183, 298] width 82 height 17
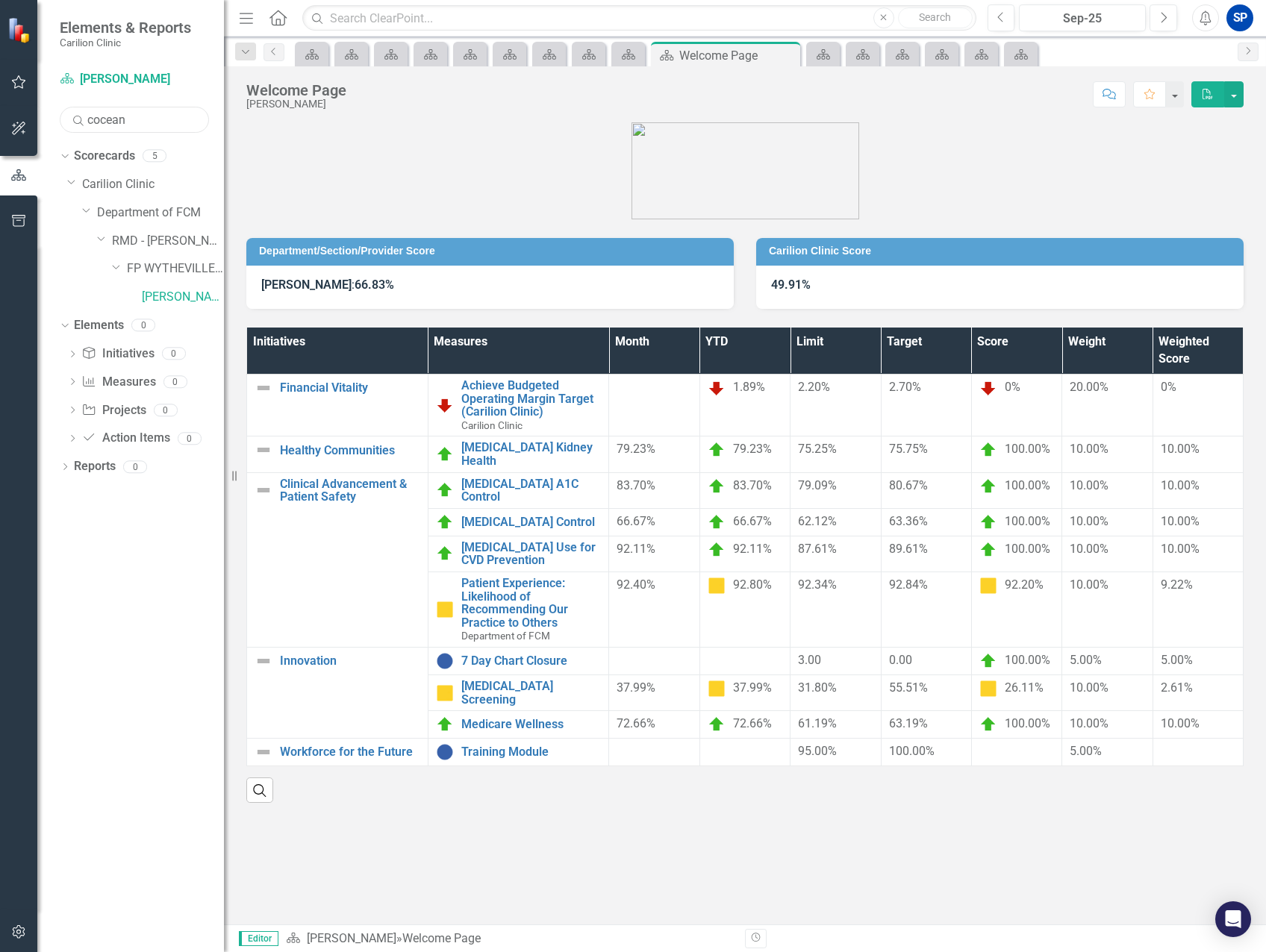
drag, startPoint x: 146, startPoint y: 118, endPoint x: -4, endPoint y: 98, distance: 151.3
click at [0, 98] on html "Elements & Reports Carilion Clinic Scorecard [PERSON_NAME] Search cocean Sorry,…" at bounding box center [633, 476] width 1266 height 952
click at [164, 297] on link "[PERSON_NAME]" at bounding box center [183, 298] width 82 height 17
drag, startPoint x: 125, startPoint y: 112, endPoint x: -4, endPoint y: 91, distance: 130.7
click at [0, 91] on html "Elements & Reports Carilion Clinic Scorecard [PERSON_NAME] Search [PERSON_NAME]…" at bounding box center [633, 476] width 1266 height 952
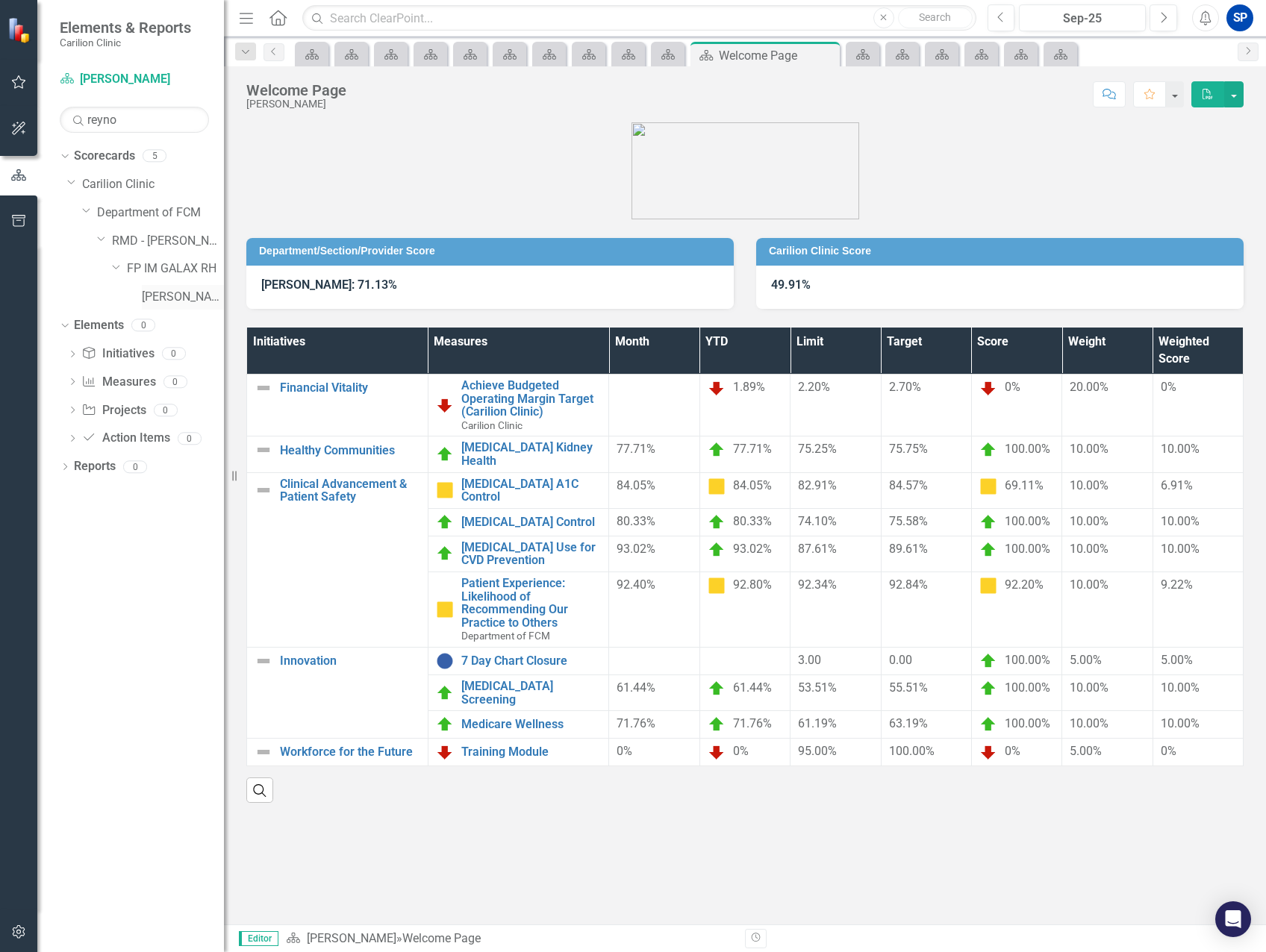
click at [184, 291] on link "[PERSON_NAME], [PERSON_NAME] J" at bounding box center [183, 298] width 82 height 17
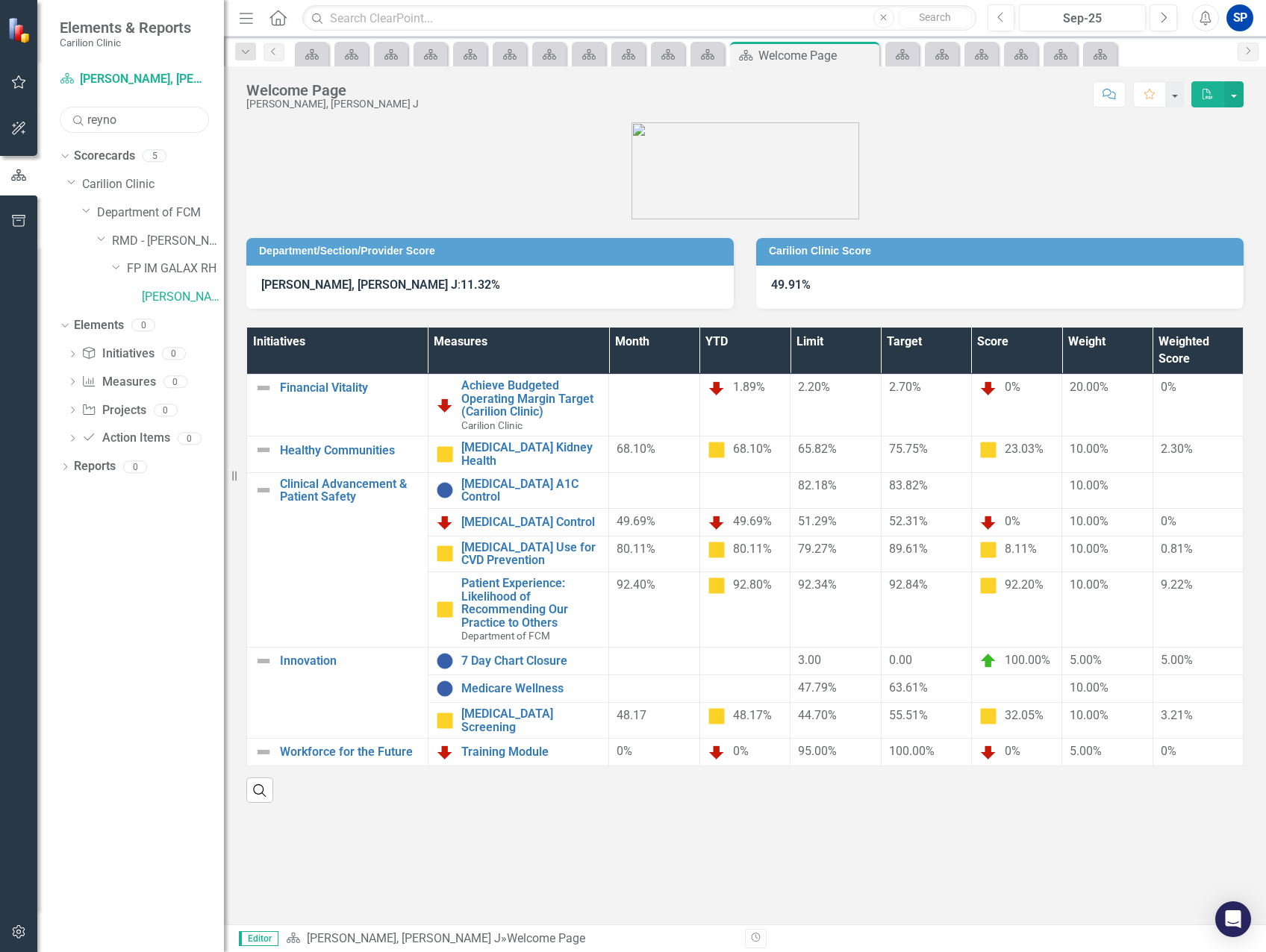
drag, startPoint x: 122, startPoint y: 118, endPoint x: 132, endPoint y: 116, distance: 10.2
click at [122, 118] on input "reyno" at bounding box center [134, 120] width 149 height 26
drag, startPoint x: 136, startPoint y: 114, endPoint x: 24, endPoint y: 98, distance: 113.1
click at [24, 98] on div "Elements & Reports Carilion Clinic Scorecard [PERSON_NAME], [PERSON_NAME] J Sea…" at bounding box center [112, 476] width 224 height 952
click at [184, 287] on div "[PERSON_NAME]" at bounding box center [183, 297] width 82 height 24
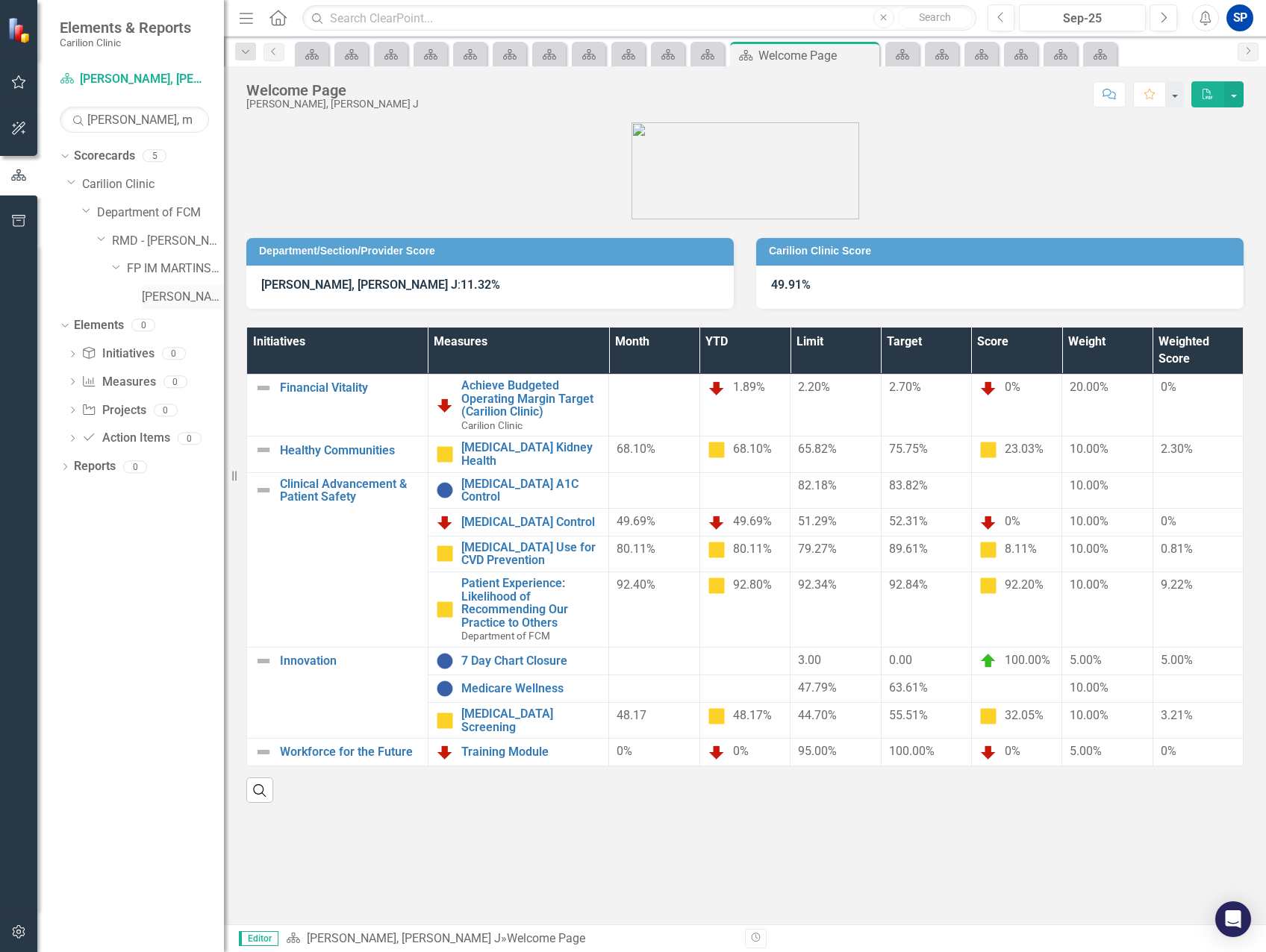
click at [171, 298] on link "[PERSON_NAME]" at bounding box center [183, 298] width 82 height 17
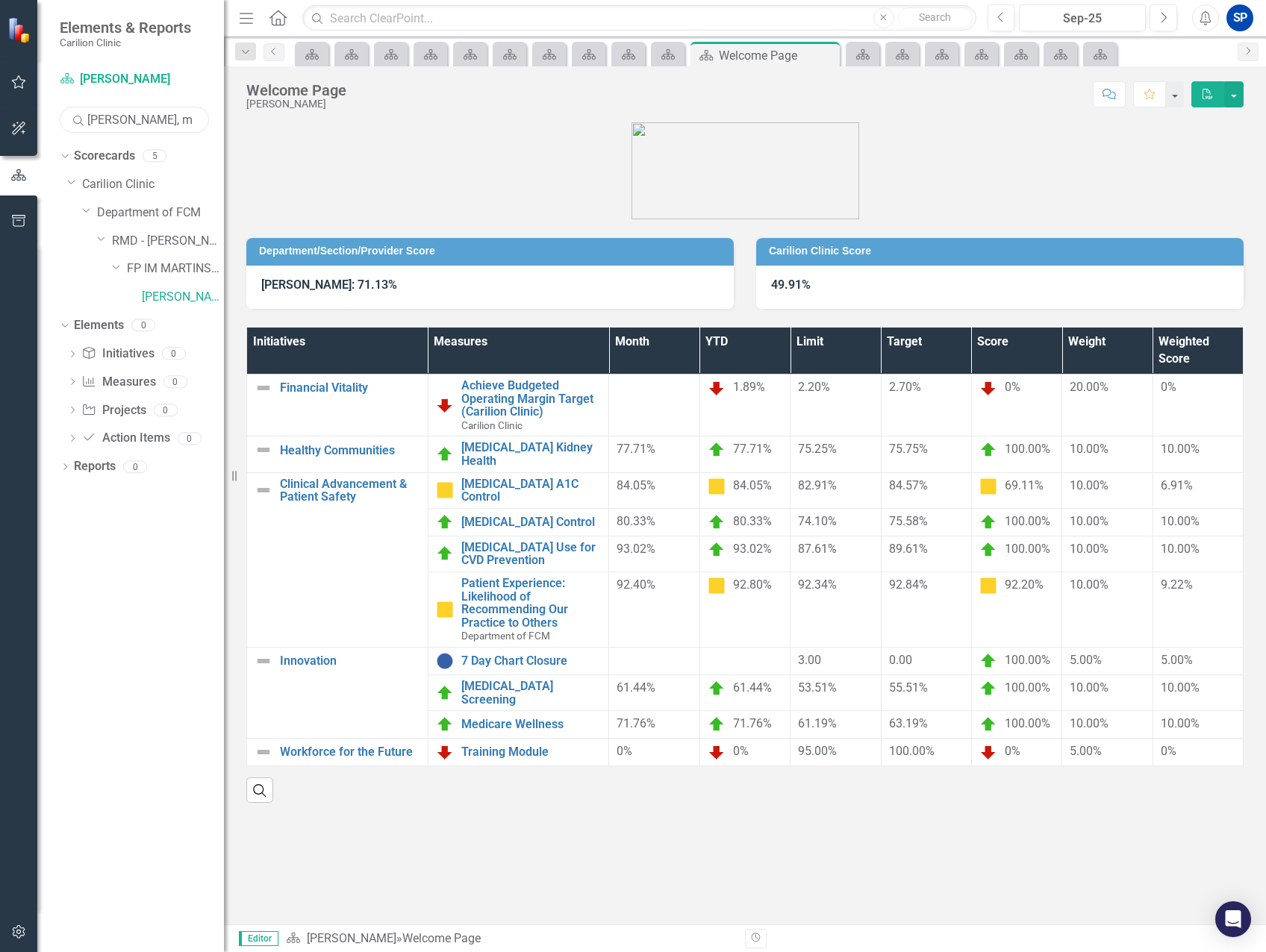
drag, startPoint x: 16, startPoint y: 90, endPoint x: -4, endPoint y: 86, distance: 20.4
click at [0, 86] on html "Elements & Reports Carilion Clinic Scorecard [PERSON_NAME] W Search [PERSON_NAM…" at bounding box center [633, 476] width 1266 height 952
click at [172, 294] on link "[PERSON_NAME] A" at bounding box center [183, 298] width 82 height 17
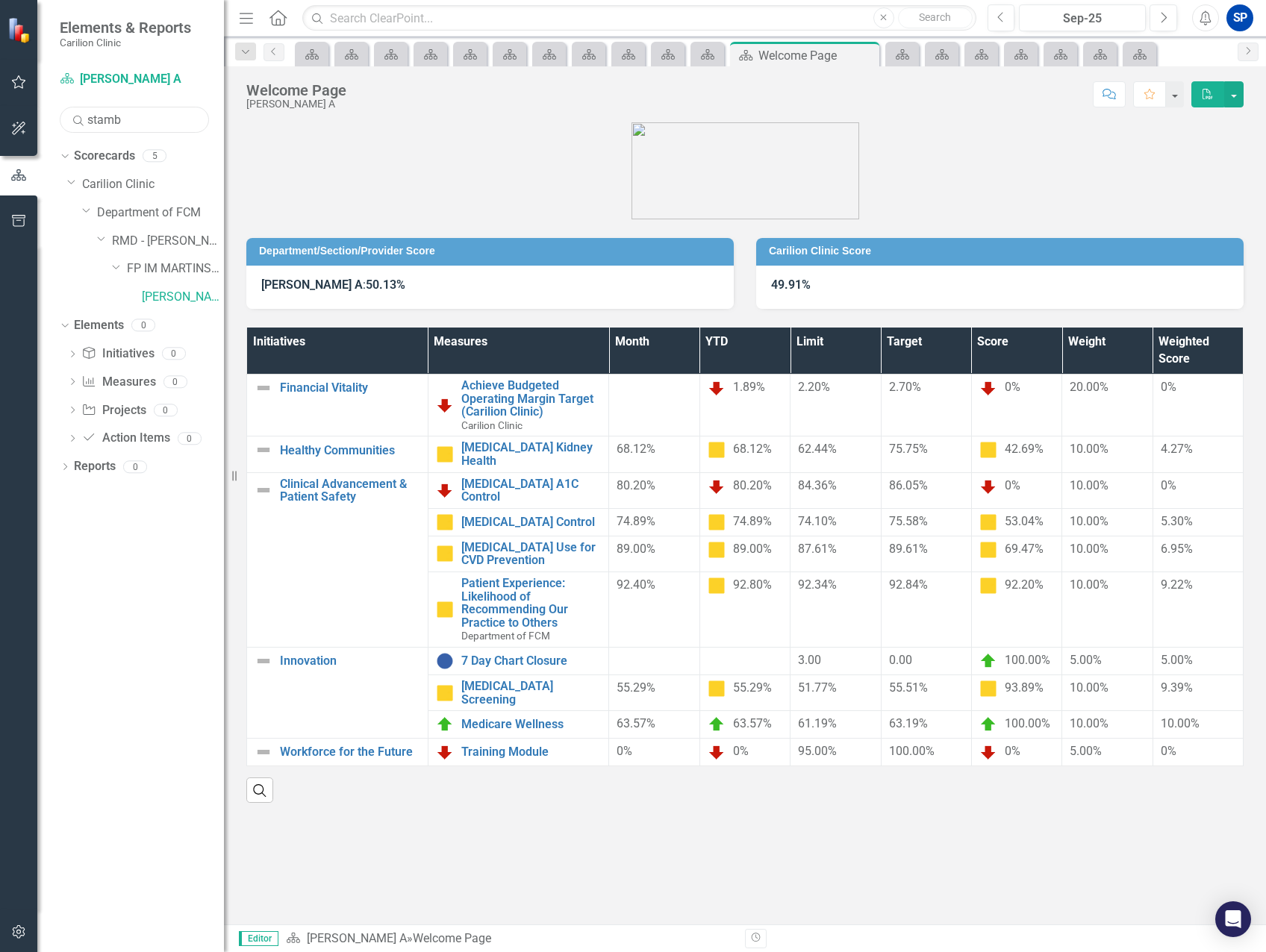
drag, startPoint x: 140, startPoint y: 118, endPoint x: 31, endPoint y: 111, distance: 109.2
click at [31, 111] on div "Elements & Reports Carilion Clinic Scorecard [PERSON_NAME] A Search stamb Sorry…" at bounding box center [112, 476] width 224 height 952
type input "[PERSON_NAME]"
click at [185, 294] on link "[PERSON_NAME]" at bounding box center [183, 298] width 82 height 17
